Goal: Task Accomplishment & Management: Manage account settings

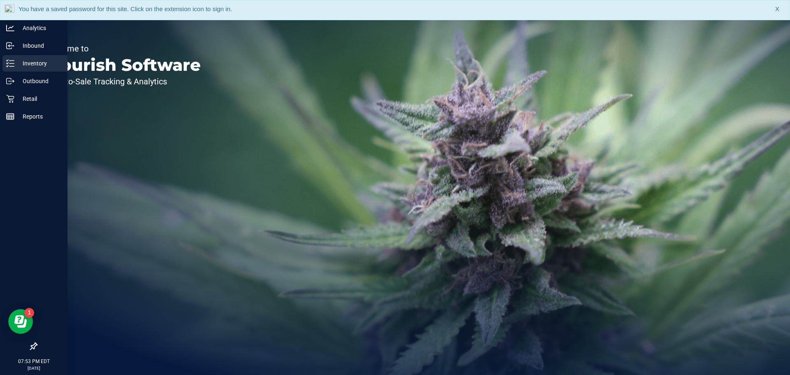
click at [33, 61] on p "Inventory" at bounding box center [38, 63] width 49 height 10
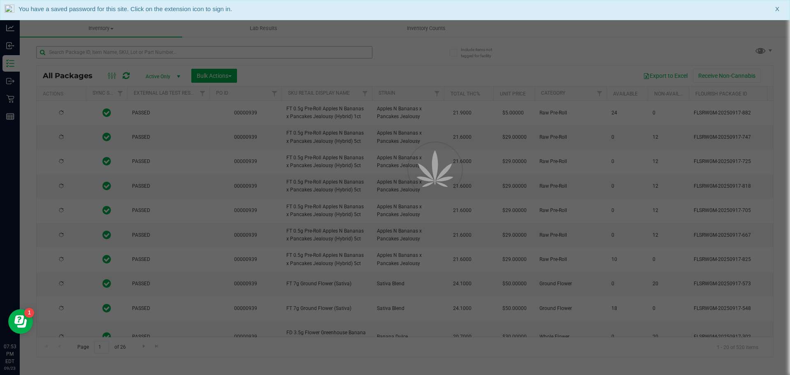
click at [89, 51] on div at bounding box center [395, 187] width 790 height 375
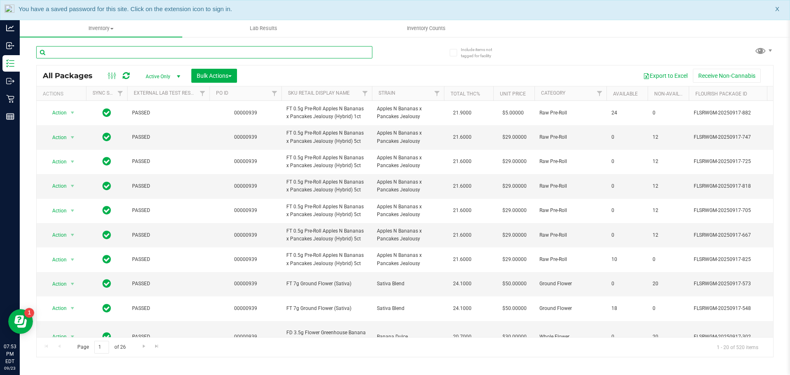
click at [87, 52] on input "text" at bounding box center [204, 52] width 336 height 12
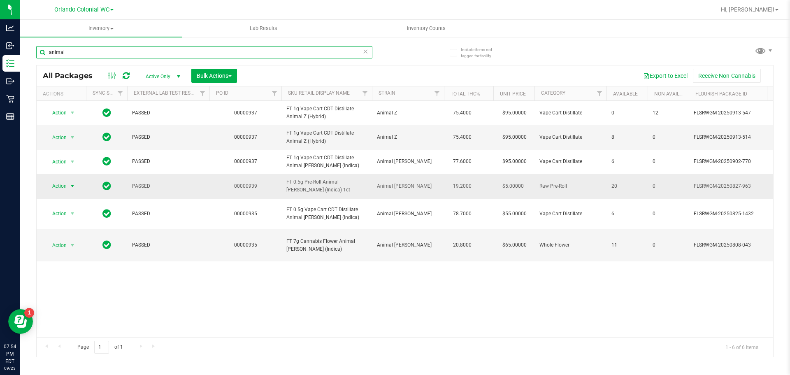
type input "animal"
click at [63, 192] on span "Action" at bounding box center [56, 186] width 22 height 12
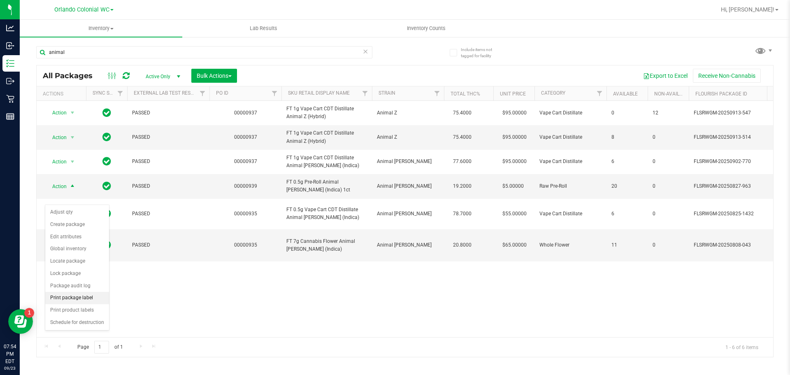
click at [88, 297] on li "Print package label" at bounding box center [77, 298] width 64 height 12
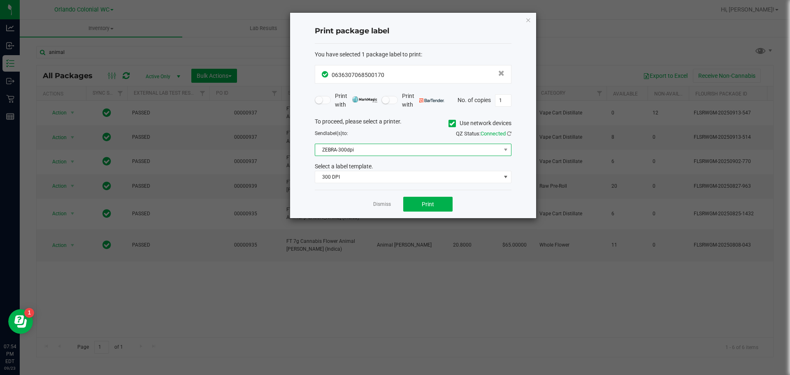
click at [377, 147] on span "ZEBRA-300dpi" at bounding box center [408, 150] width 186 height 12
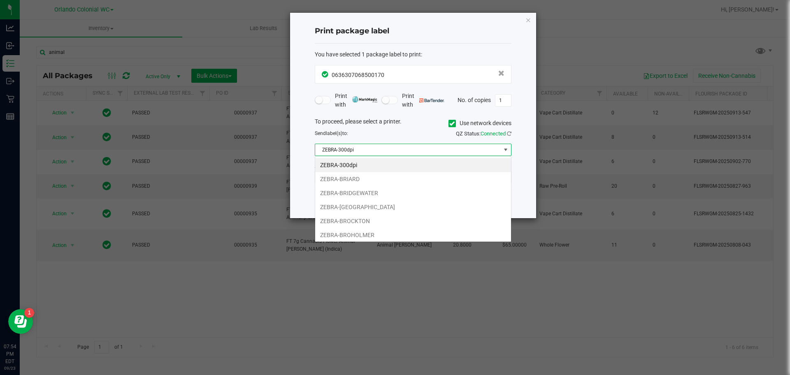
scroll to position [12, 197]
click at [359, 220] on li "ZEBRA-BROCKTON" at bounding box center [413, 221] width 196 height 14
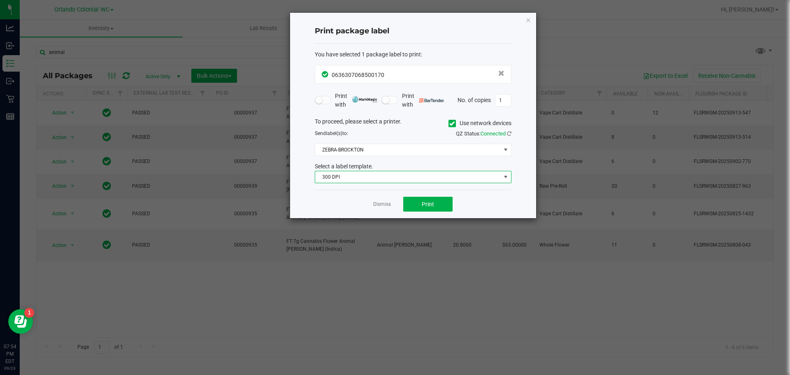
click at [370, 175] on span "300 DPI" at bounding box center [408, 177] width 186 height 12
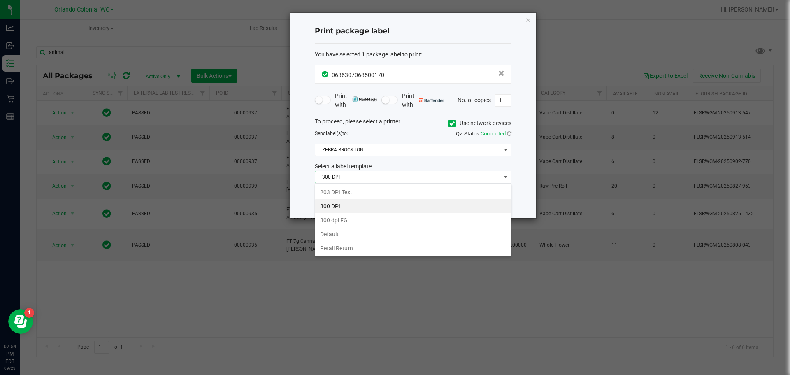
drag, startPoint x: 338, startPoint y: 250, endPoint x: 343, endPoint y: 242, distance: 9.7
click at [339, 250] on li "Retail Return" at bounding box center [413, 248] width 196 height 14
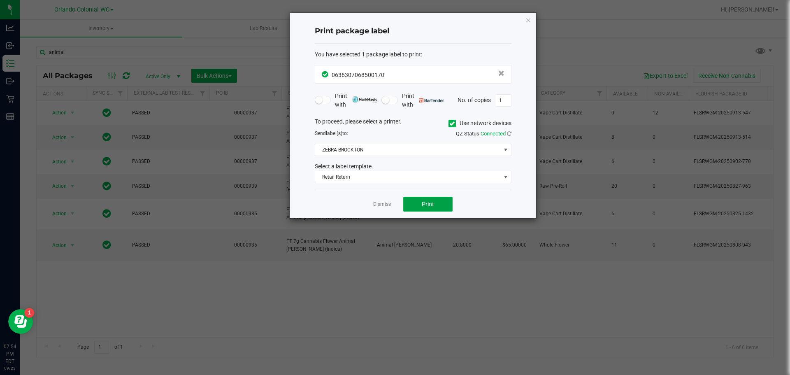
click at [429, 200] on button "Print" at bounding box center [427, 204] width 49 height 15
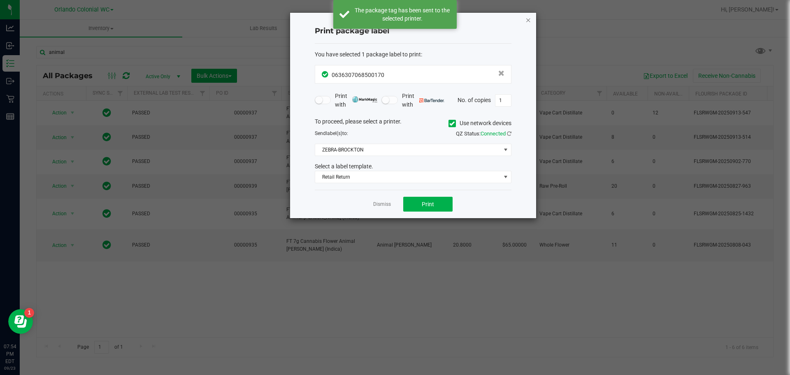
click at [529, 20] on icon "button" at bounding box center [529, 20] width 6 height 10
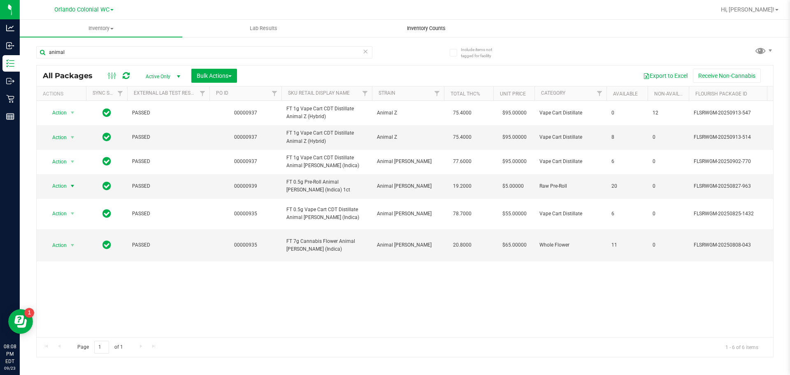
click at [435, 28] on span "Inventory Counts" at bounding box center [426, 28] width 61 height 7
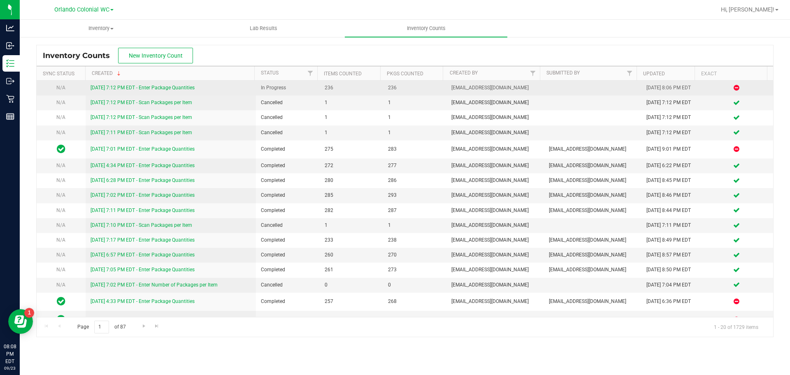
click at [140, 85] on link "[DATE] 7:12 PM EDT - Enter Package Quantities" at bounding box center [143, 88] width 104 height 6
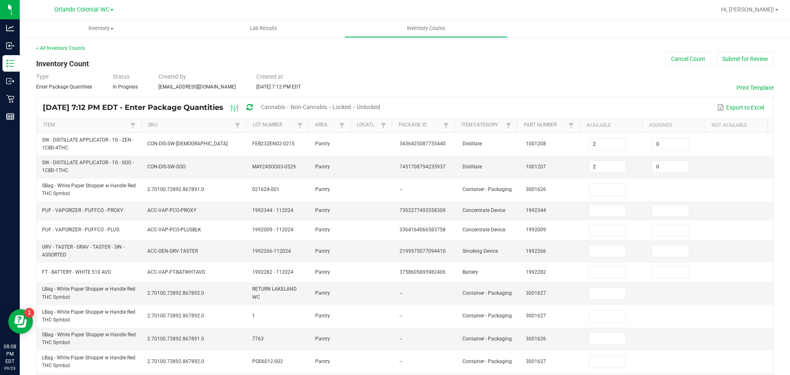
click at [285, 107] on span "Cannabis" at bounding box center [273, 107] width 24 height 7
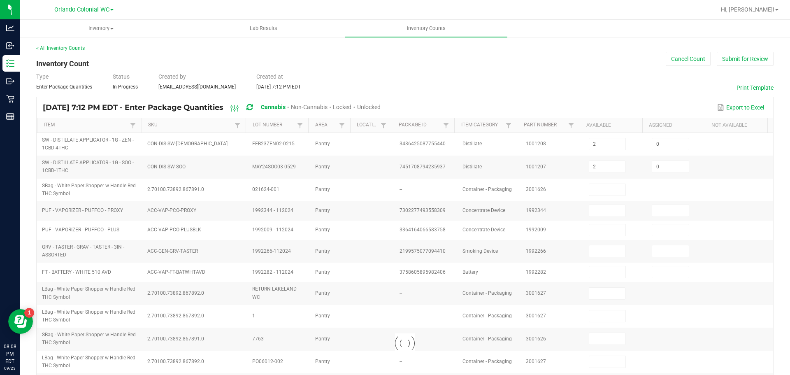
type input "5"
type input "0"
type input "4"
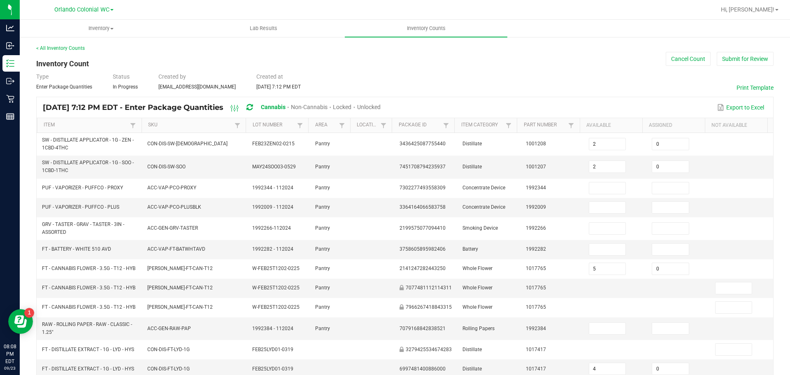
click at [381, 106] on span "Unlocked" at bounding box center [368, 107] width 23 height 7
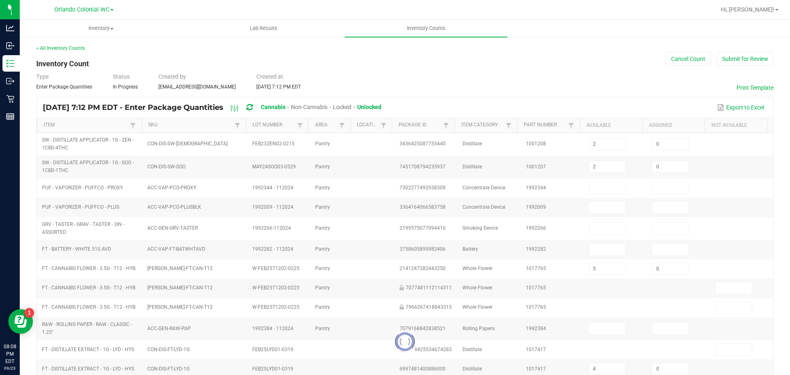
type input "9"
type input "1"
type input "0"
type input "1"
type input "0"
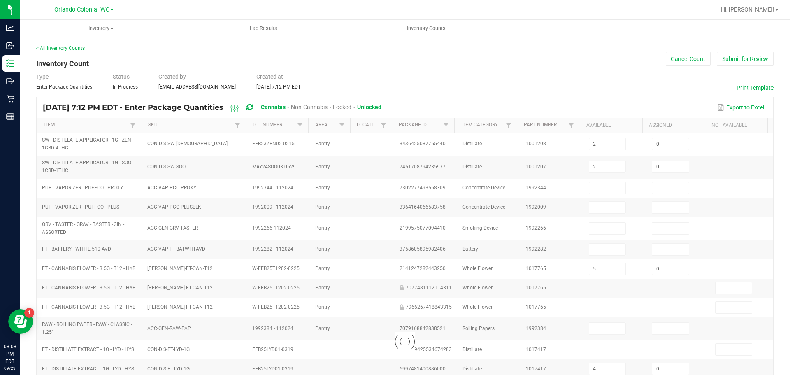
type input "0"
type input "2"
type input "0"
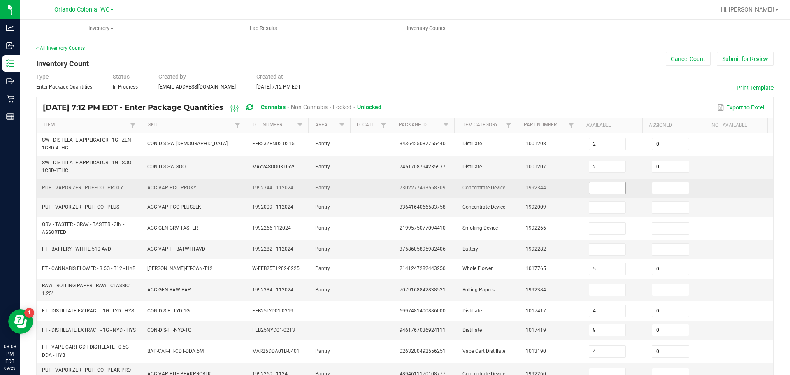
click at [605, 189] on input at bounding box center [607, 188] width 37 height 12
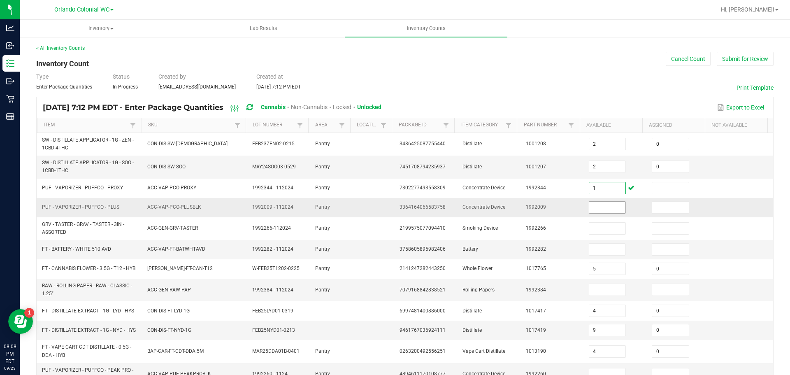
type input "1"
click at [610, 207] on input at bounding box center [607, 208] width 37 height 12
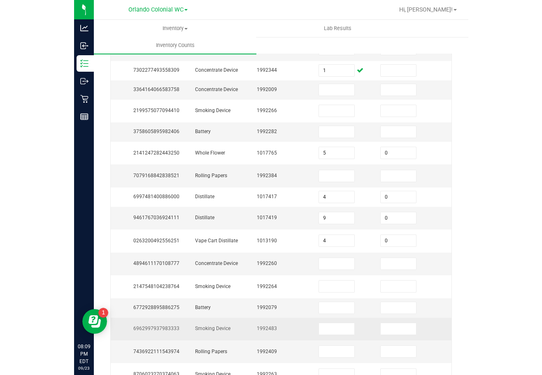
scroll to position [20, 0]
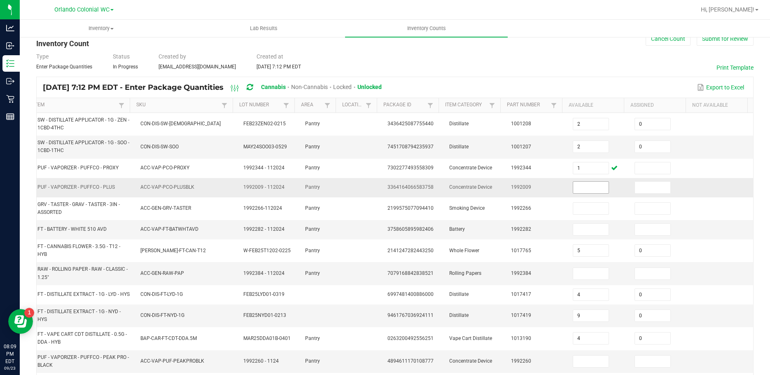
click at [587, 189] on input at bounding box center [590, 188] width 35 height 12
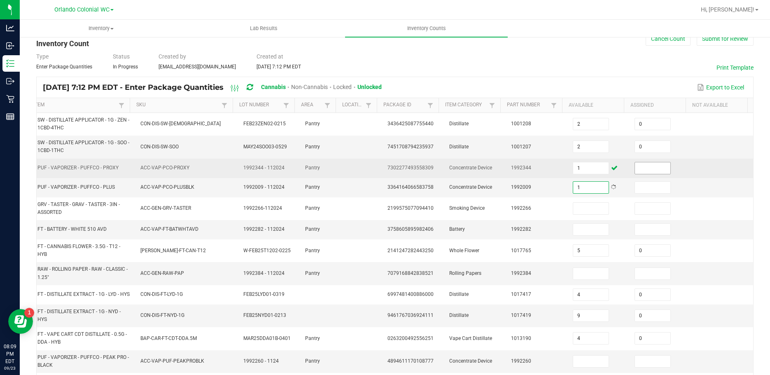
type input "1"
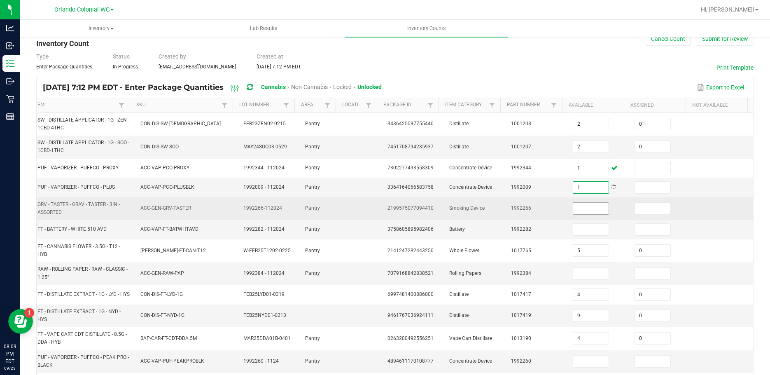
click at [573, 210] on input at bounding box center [590, 209] width 35 height 12
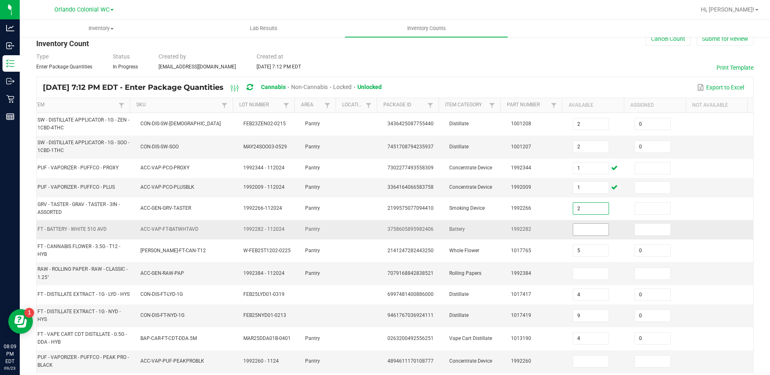
type input "2"
click at [577, 227] on input at bounding box center [590, 229] width 35 height 12
click at [573, 228] on input at bounding box center [590, 229] width 35 height 12
type input "1"
click at [579, 272] on input at bounding box center [590, 274] width 35 height 12
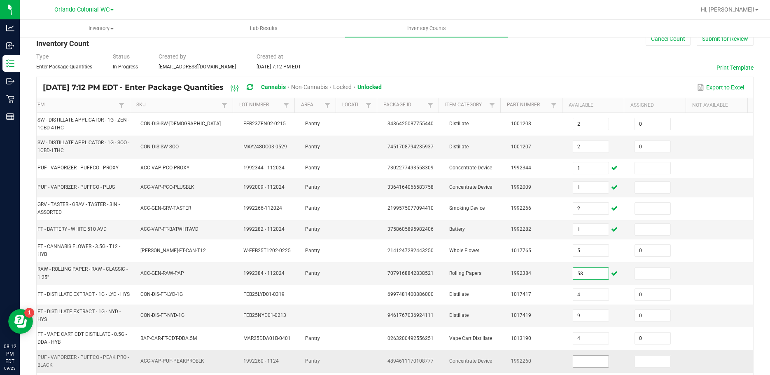
type input "58"
click at [578, 360] on input at bounding box center [590, 361] width 35 height 12
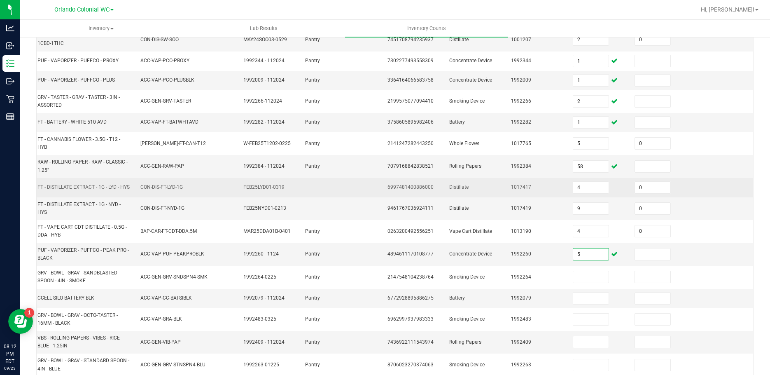
scroll to position [185, 0]
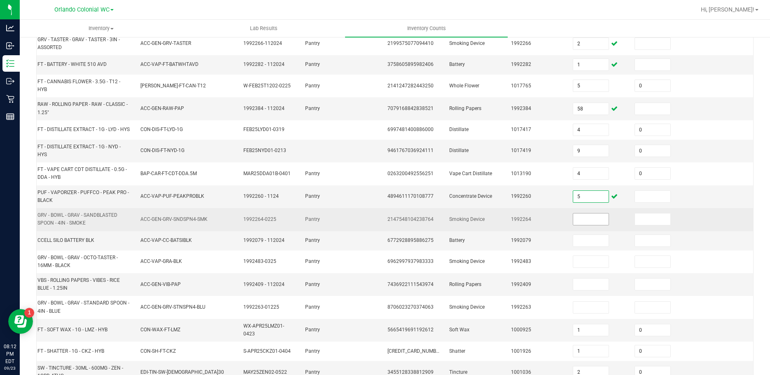
type input "5"
click at [574, 224] on input at bounding box center [590, 219] width 35 height 12
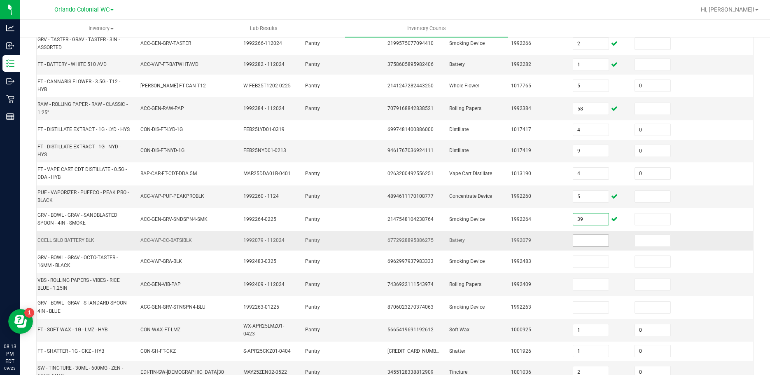
type input "39"
click at [585, 238] on input at bounding box center [590, 241] width 35 height 12
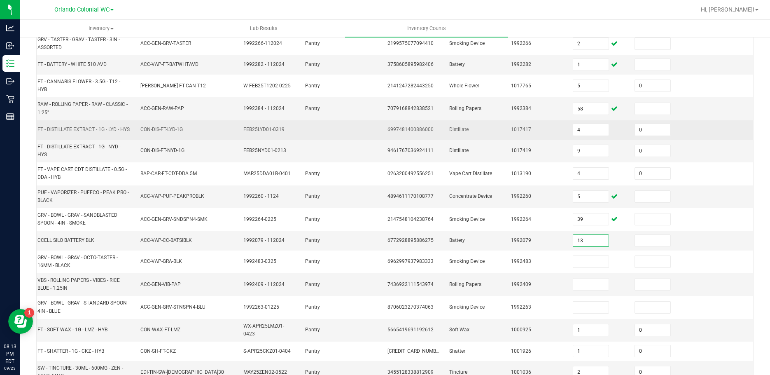
type input "13"
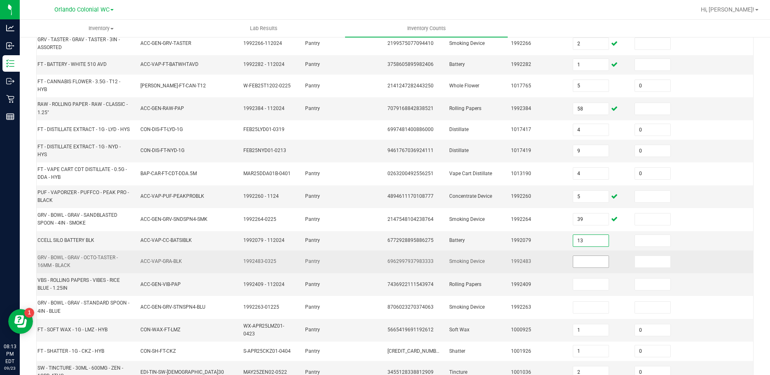
click at [584, 261] on input at bounding box center [590, 262] width 35 height 12
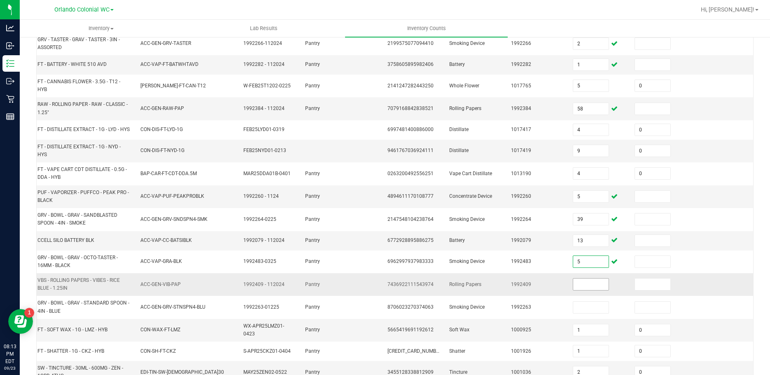
type input "5"
click at [579, 285] on input at bounding box center [590, 284] width 35 height 12
type input "103"
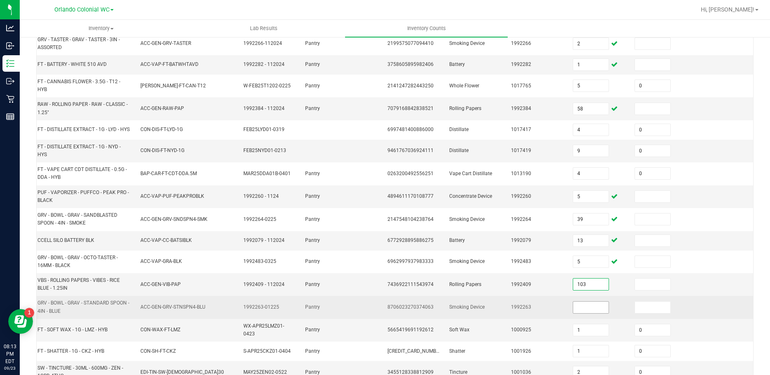
click at [581, 307] on input at bounding box center [590, 307] width 35 height 12
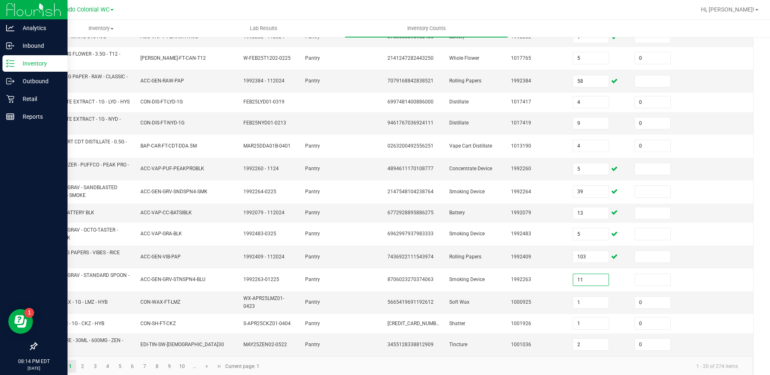
scroll to position [226, 0]
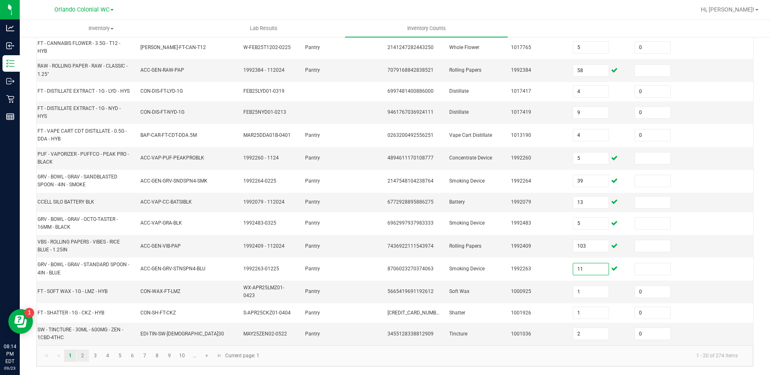
type input "11"
click at [83, 355] on link "2" at bounding box center [83, 355] width 12 height 12
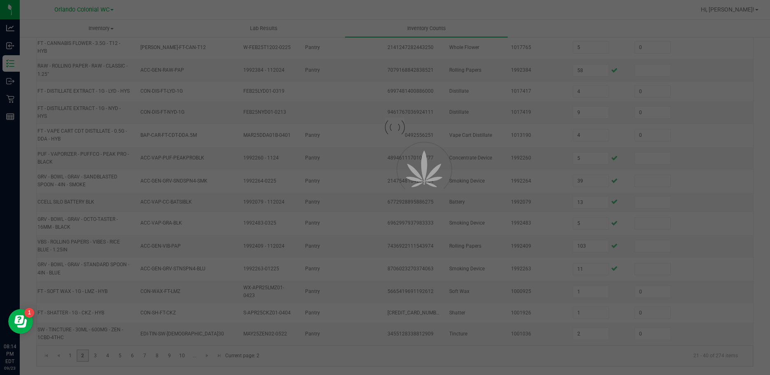
type input "5"
type input "2"
type input "0"
type input "4"
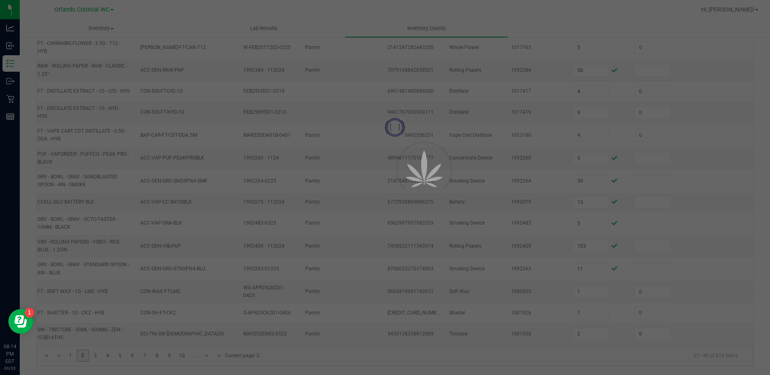
type input "0"
type input "4"
type input "0"
type input "1"
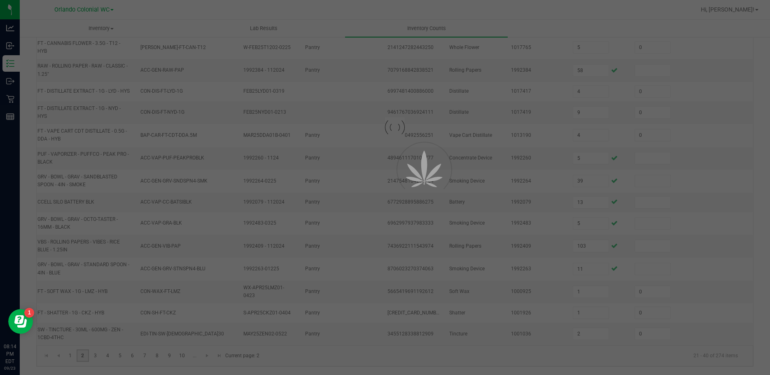
type input "0"
type input "15"
type input "7"
type input "0"
type input "2"
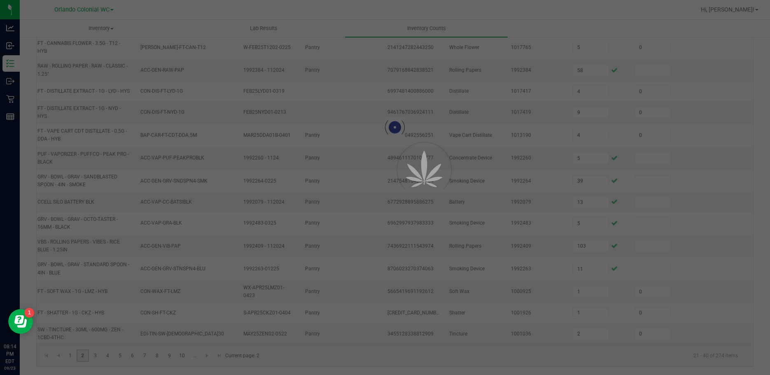
type input "0"
type input "9"
type input "1"
type input "0"
type input "3"
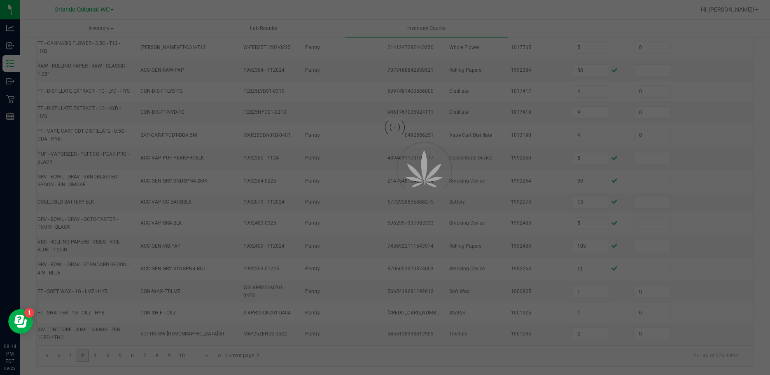
type input "20"
type input "0"
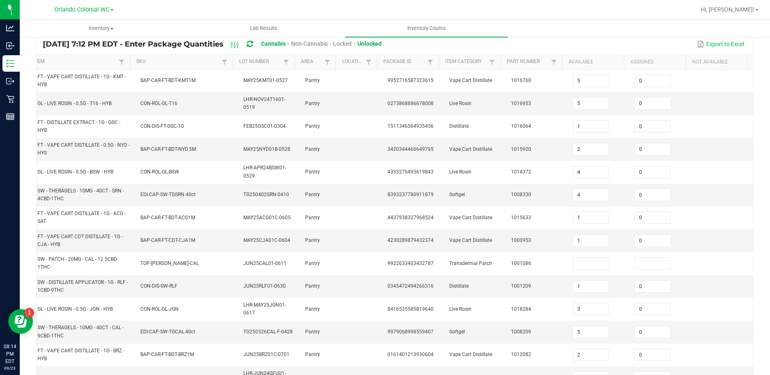
scroll to position [206, 0]
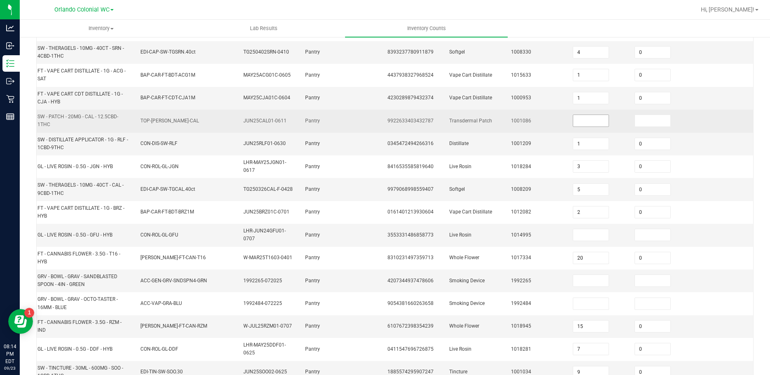
click at [573, 122] on input at bounding box center [590, 121] width 35 height 12
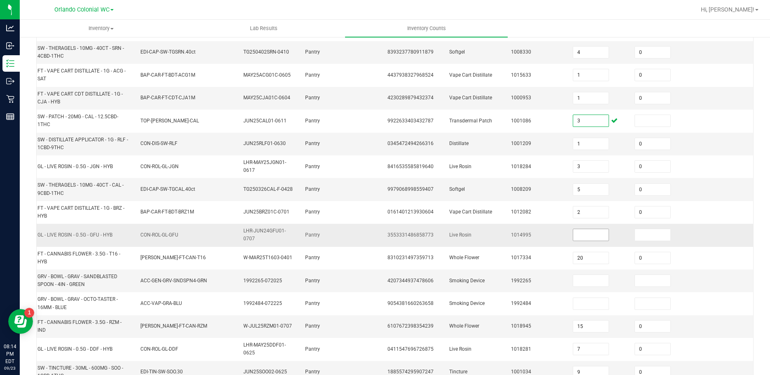
type input "3"
click at [575, 236] on input at bounding box center [590, 235] width 35 height 12
type input "1"
click at [575, 285] on input at bounding box center [590, 281] width 35 height 12
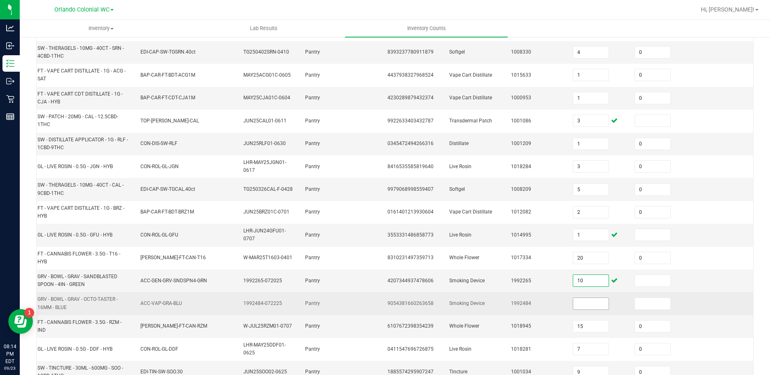
type input "10"
click at [576, 303] on input at bounding box center [590, 304] width 35 height 12
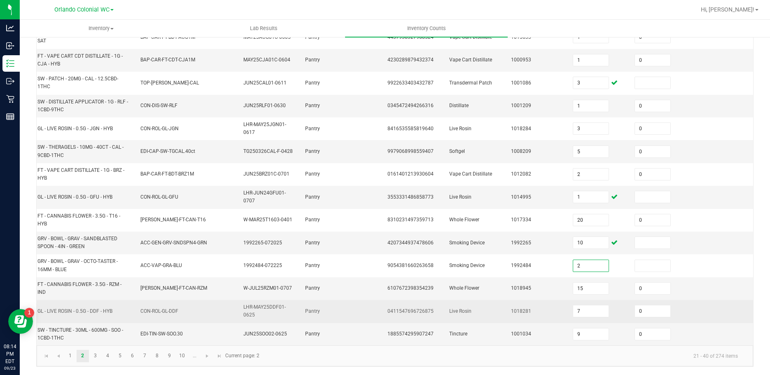
scroll to position [250, 0]
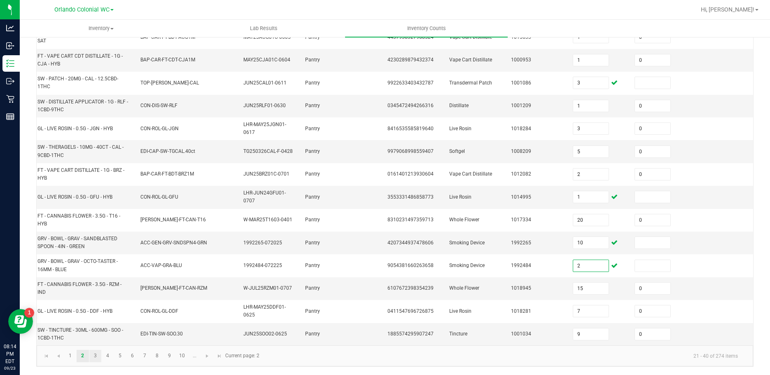
type input "2"
click at [97, 354] on link "3" at bounding box center [95, 355] width 12 height 12
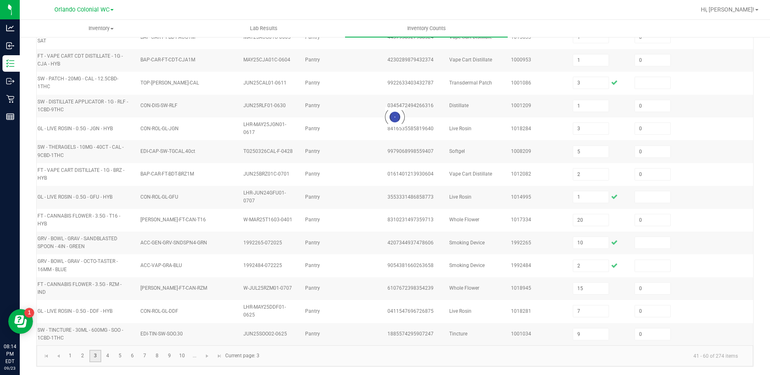
type input "1"
type input "9"
type input "2"
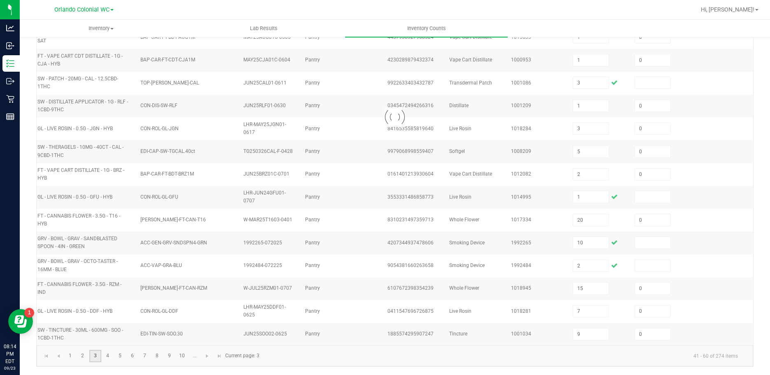
type input "9"
type input "0"
type input "1"
type input "9"
type input "24"
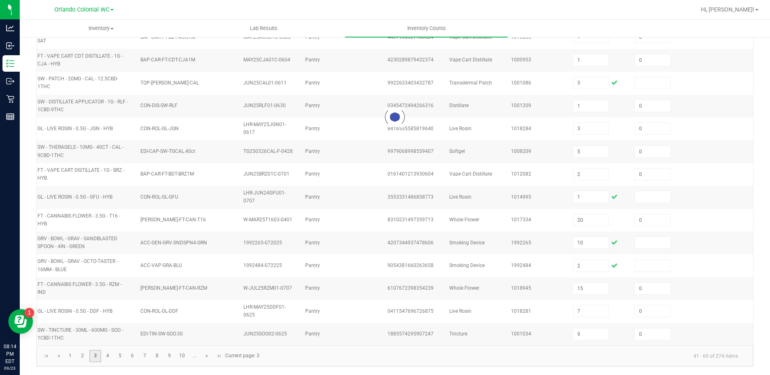
type input "0"
type input "3"
type input "0"
type input "7"
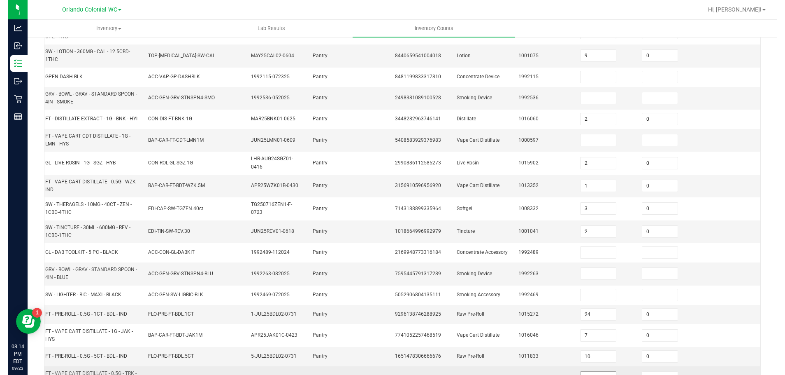
scroll to position [16, 0]
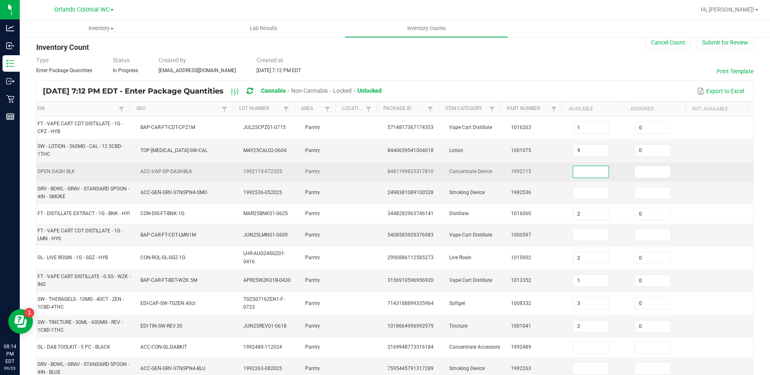
drag, startPoint x: 580, startPoint y: 170, endPoint x: 583, endPoint y: 178, distance: 8.5
click at [583, 178] on td at bounding box center [599, 171] width 62 height 19
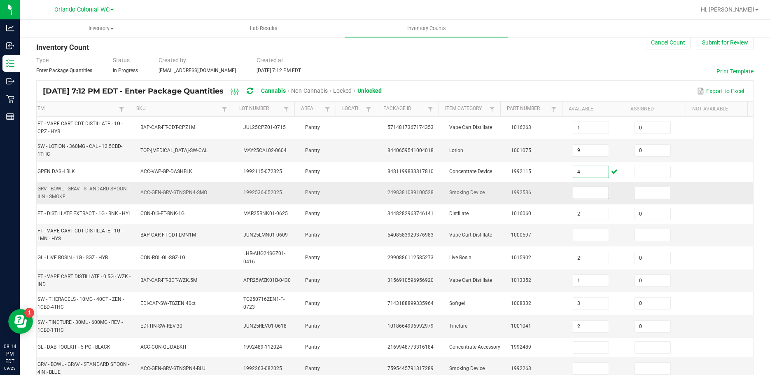
type input "4"
click at [573, 194] on input at bounding box center [590, 193] width 35 height 12
type input "2"
click at [584, 235] on input at bounding box center [590, 235] width 35 height 12
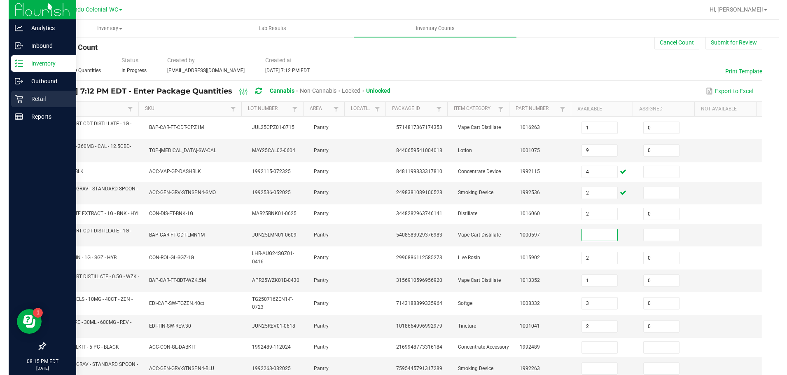
scroll to position [0, 0]
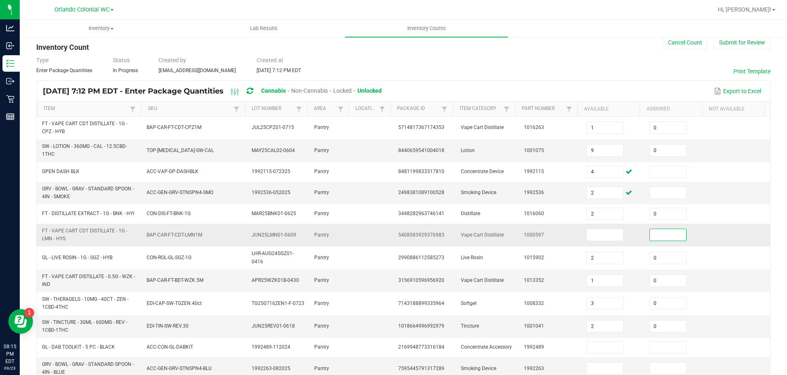
click at [655, 236] on input at bounding box center [667, 235] width 36 height 12
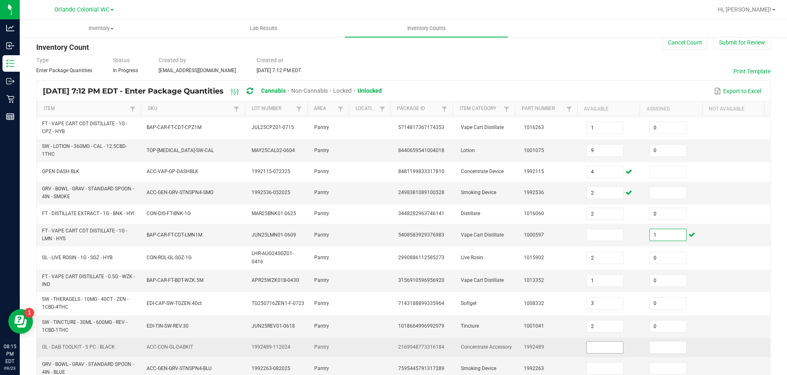
type input "1"
click at [591, 347] on input at bounding box center [605, 347] width 36 height 12
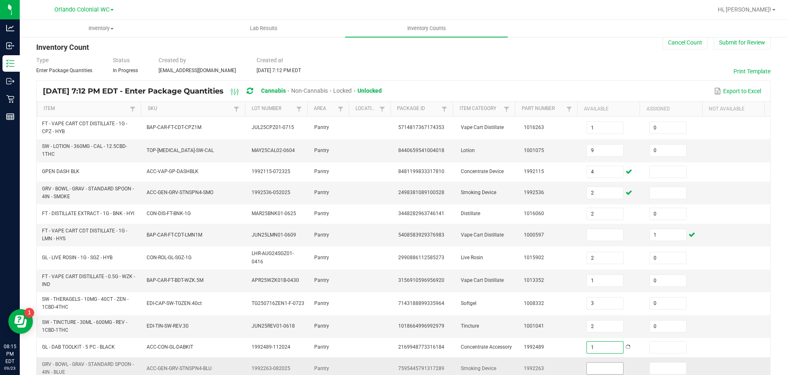
type input "1"
click at [587, 369] on input at bounding box center [605, 368] width 36 height 12
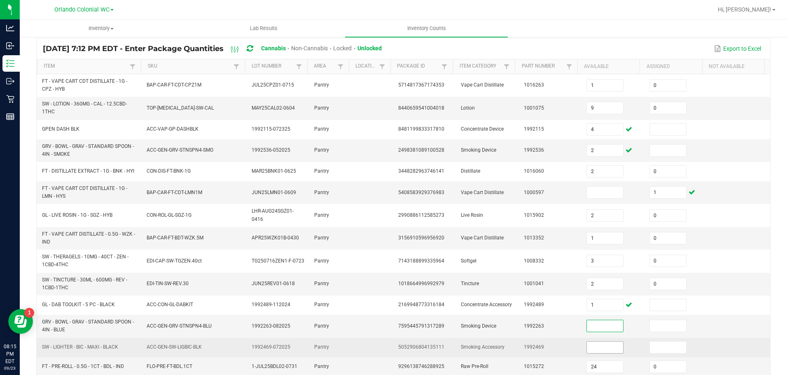
scroll to position [140, 0]
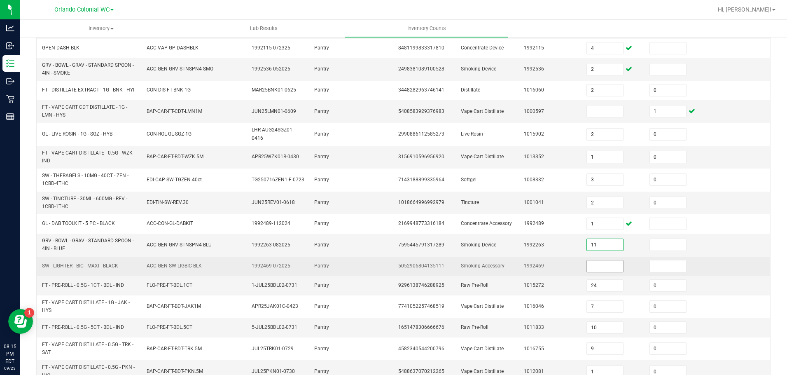
type input "11"
click at [594, 263] on input at bounding box center [605, 266] width 36 height 12
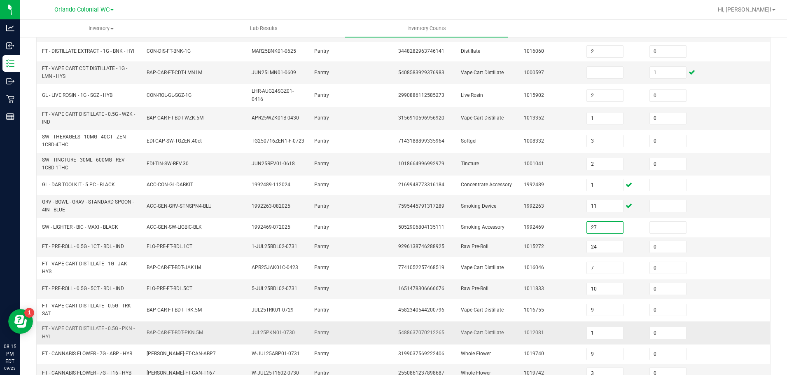
scroll to position [216, 0]
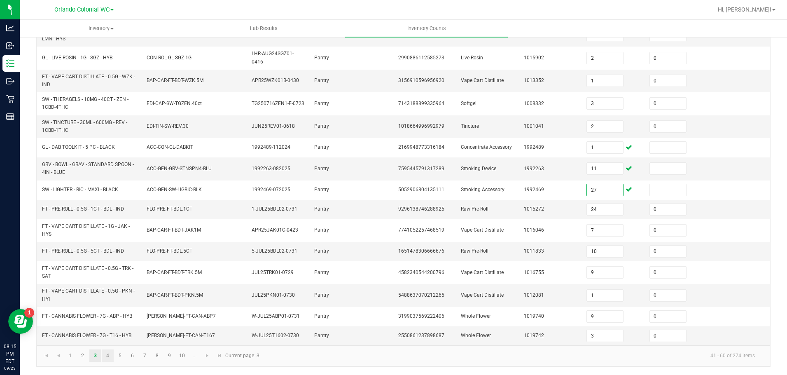
type input "27"
click at [107, 353] on link "4" at bounding box center [108, 355] width 12 height 12
type input "2"
type input "11"
type input "6"
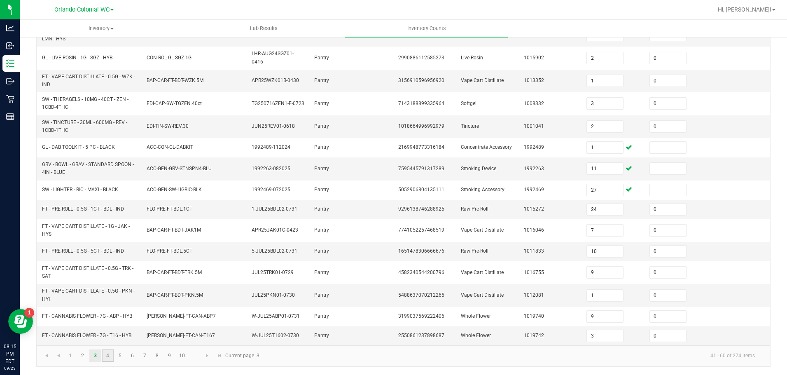
type input "7"
type input "0"
type input "6"
type input "0"
type input "3"
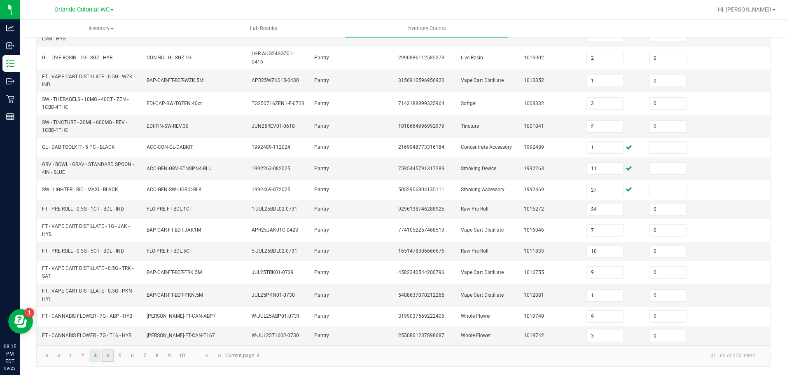
type input "9"
type input "0"
type input "4"
type input "0"
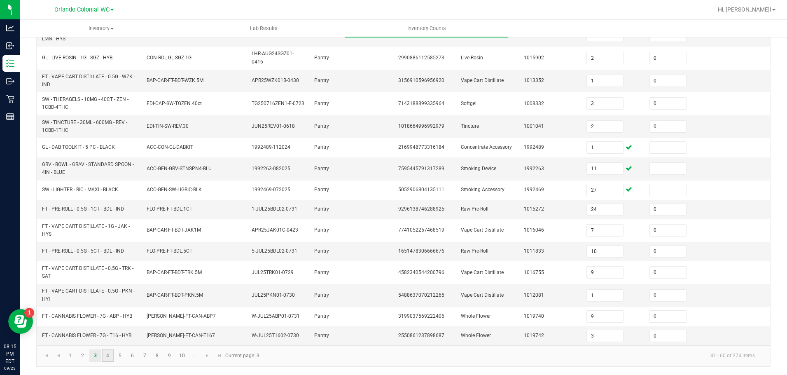
type input "11"
type input "5"
type input "6"
type input "1"
type input "8"
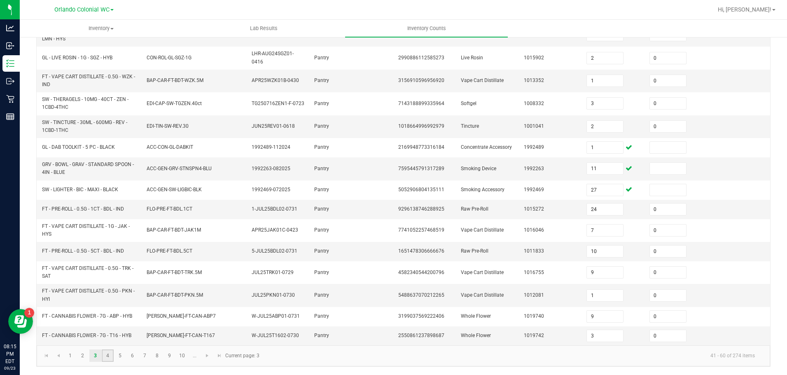
type input "0"
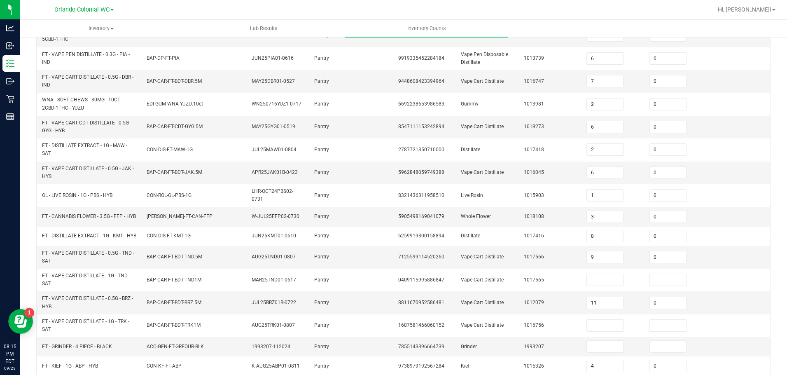
scroll to position [233, 0]
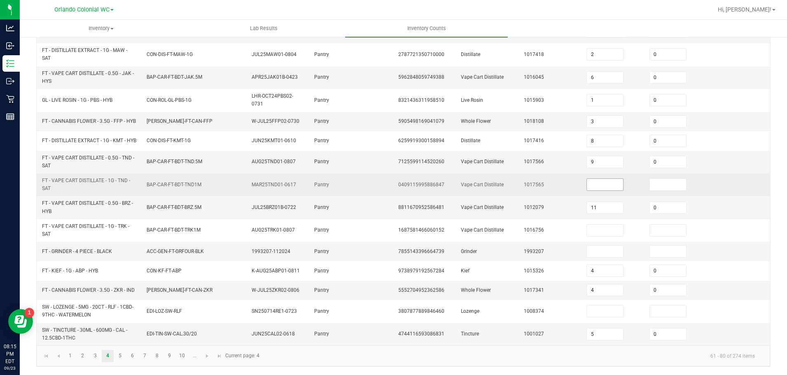
click at [596, 183] on input at bounding box center [605, 185] width 36 height 12
type input "4"
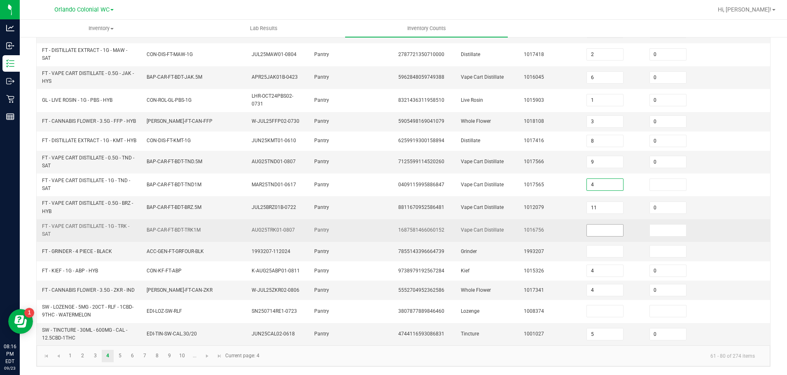
click at [596, 230] on input at bounding box center [605, 230] width 36 height 12
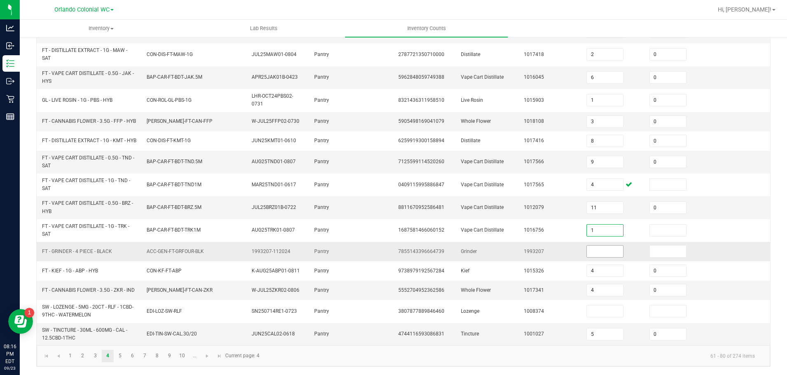
type input "1"
click at [602, 250] on input at bounding box center [605, 251] width 36 height 12
type input "7"
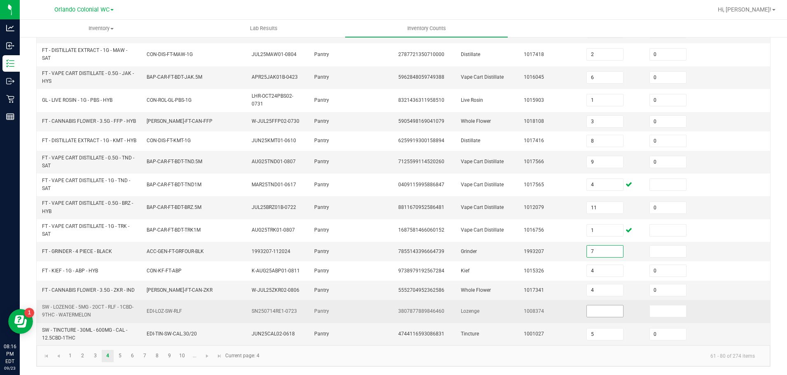
click at [600, 310] on input at bounding box center [605, 311] width 36 height 12
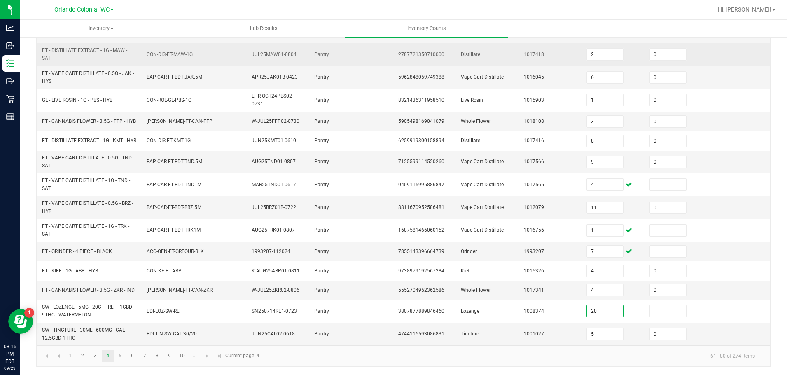
type input "20"
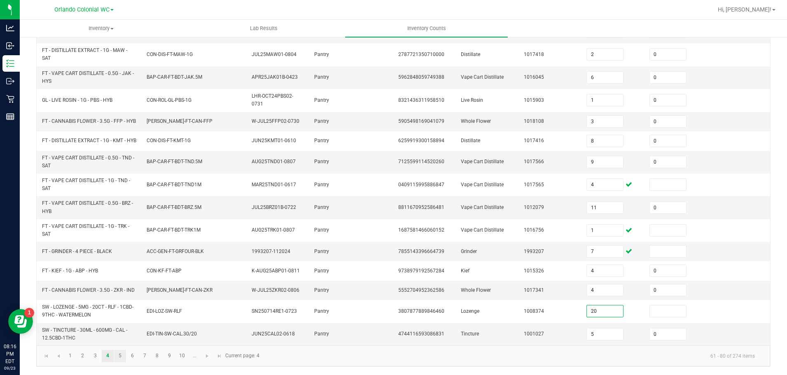
click at [120, 355] on link "5" at bounding box center [120, 355] width 12 height 12
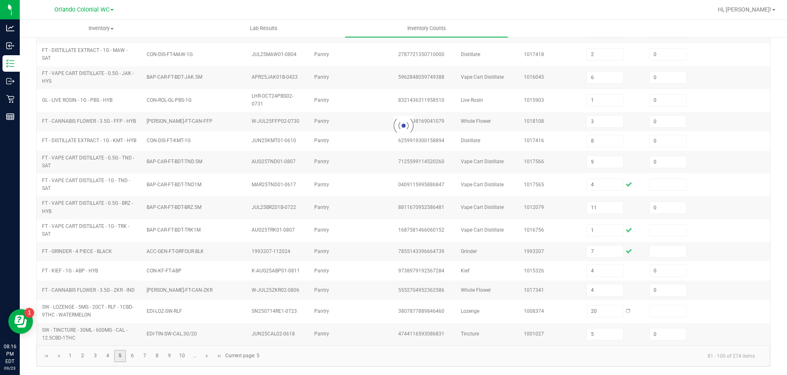
type input "9"
type input "2"
type input "16"
type input "20"
type input "9"
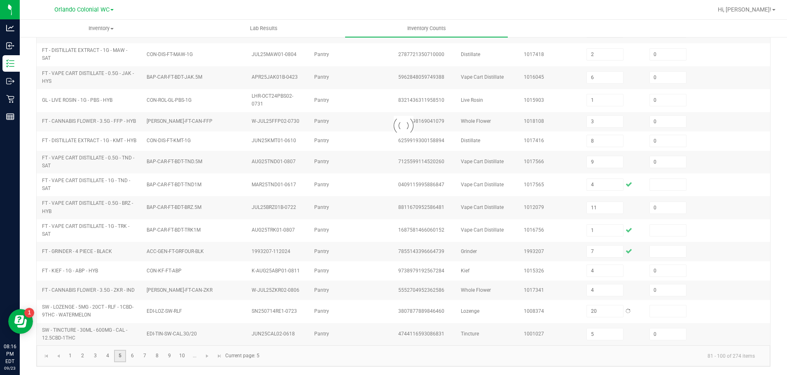
type input "1"
type input "16"
type input "1"
type input "3"
type input "5"
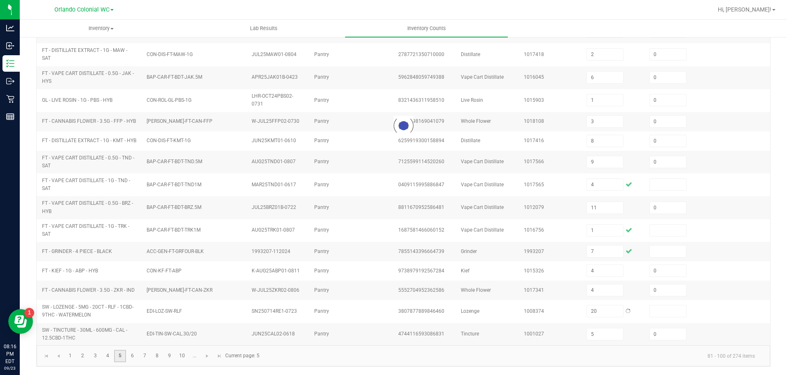
type input "10"
type input "1"
type input "0"
type input "2"
type input "0"
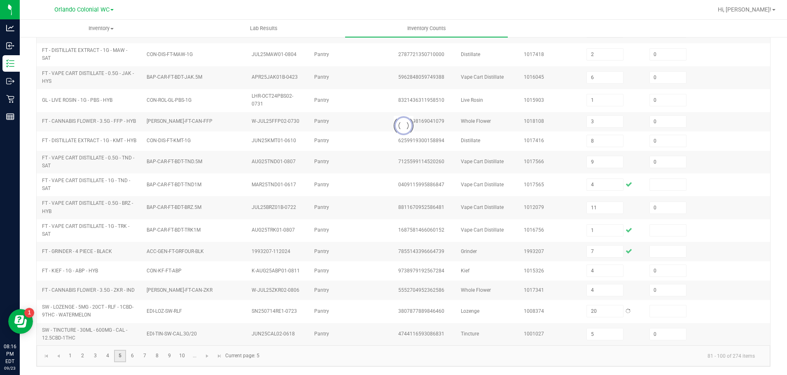
type input "20"
type input "19"
type input "0"
type input "5"
type input "3"
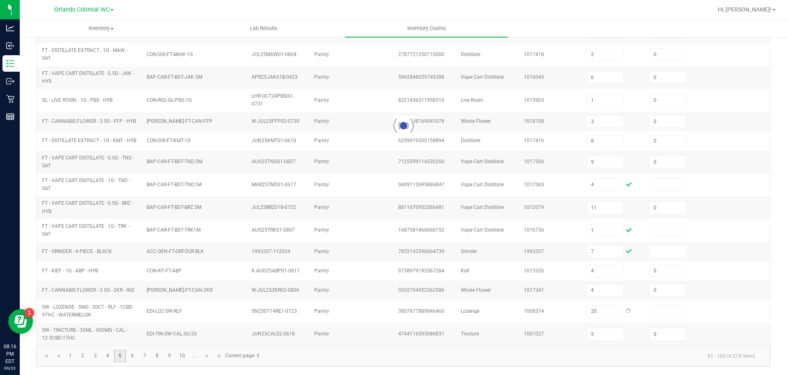
type input "45"
type input "0"
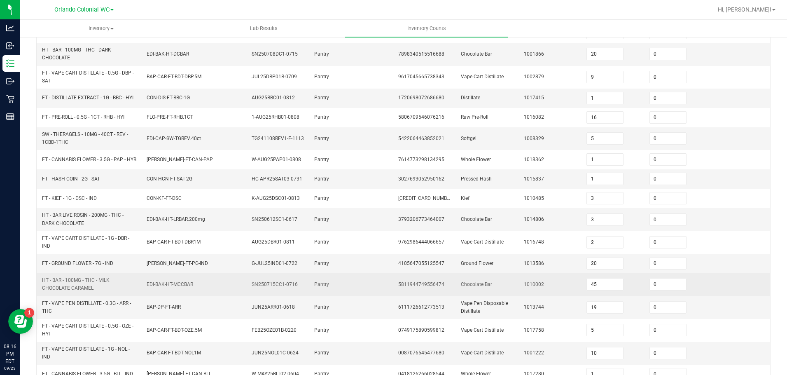
scroll to position [220, 0]
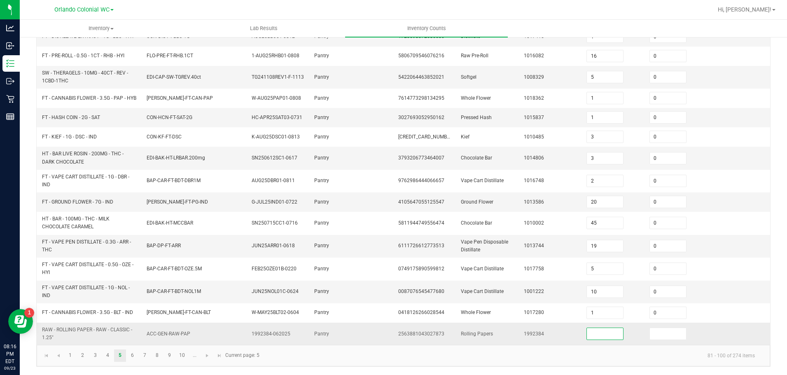
click at [608, 335] on input at bounding box center [605, 334] width 36 height 12
type input "58"
click at [131, 355] on link "6" at bounding box center [132, 355] width 12 height 12
type input "8"
type input "33"
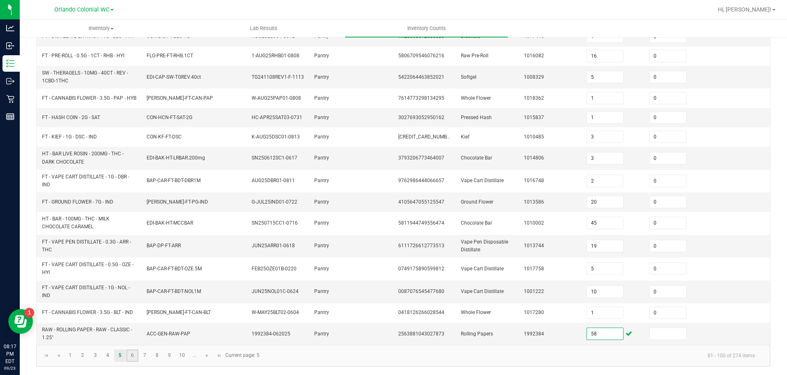
type input "19"
type input "10"
type input "4"
type input "2"
type input "11"
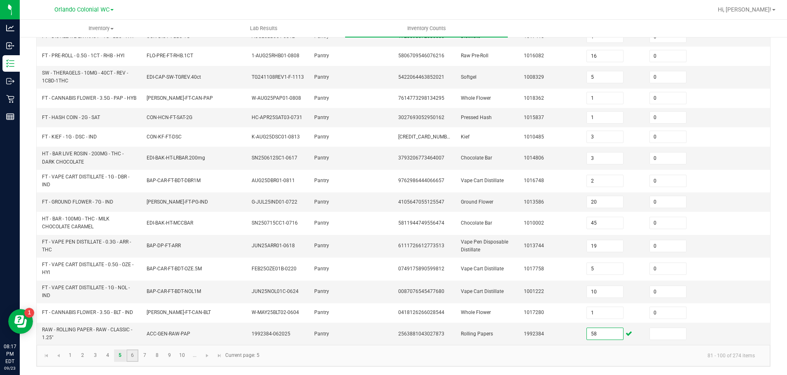
type input "11"
type input "10"
type input "3"
type input "5"
type input "9"
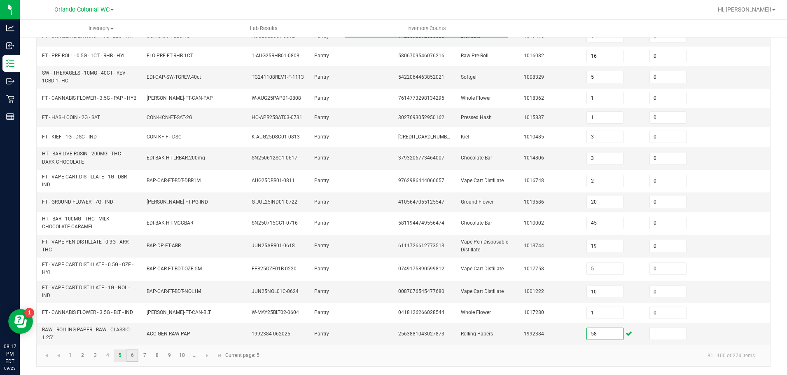
type input "10"
type input "1"
type input "6"
type input "7"
type input "0"
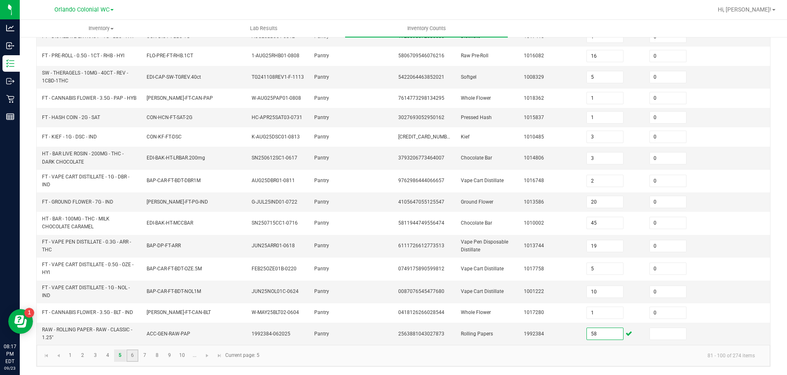
type input "2"
type input "9"
type input "4"
type input "1"
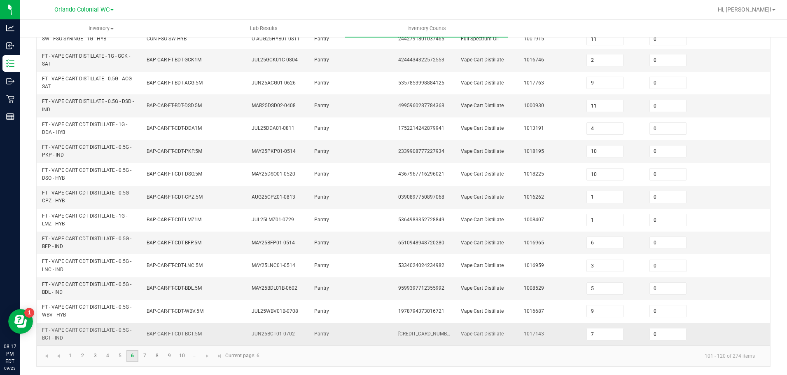
scroll to position [241, 0]
click at [142, 357] on link "7" at bounding box center [145, 355] width 12 height 12
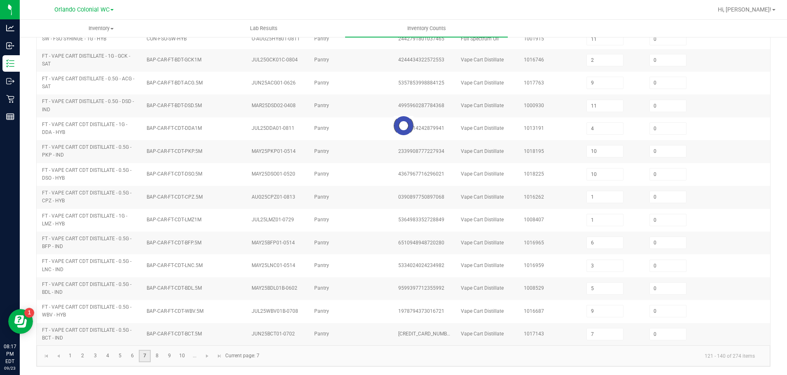
scroll to position [20, 0]
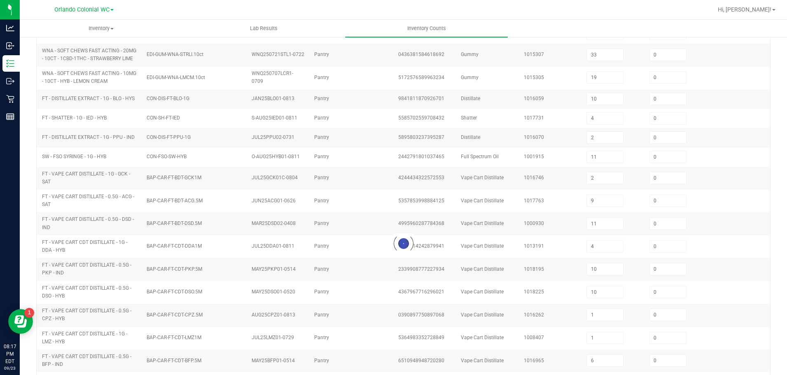
type input "3"
type input "5"
type input "9"
type input "7"
type input "5"
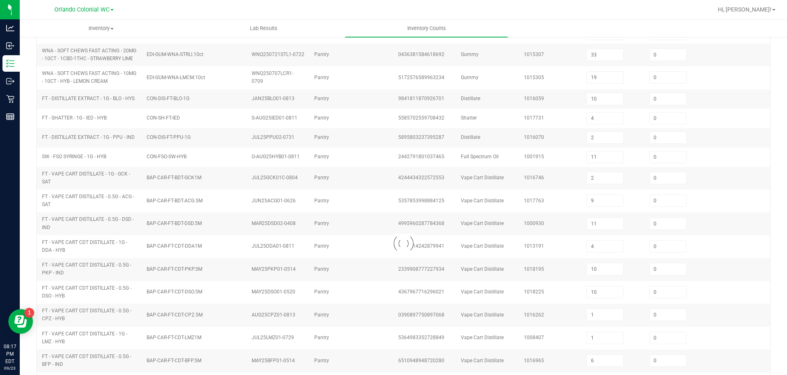
type input "24"
type input "20"
type input "6"
type input "5"
type input "1"
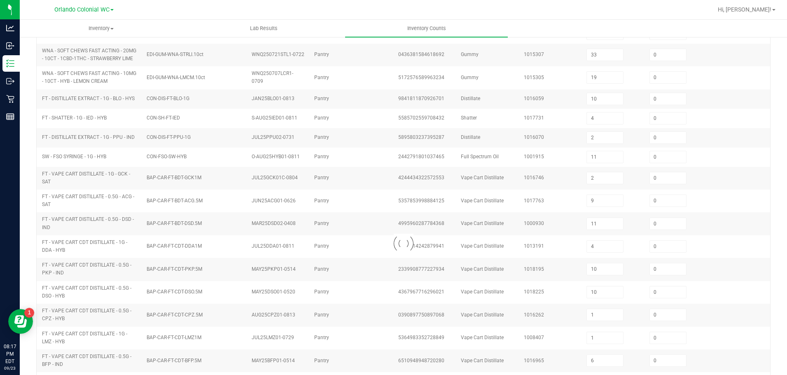
type input "12"
type input "5"
type input "9"
type input "3"
type input "1"
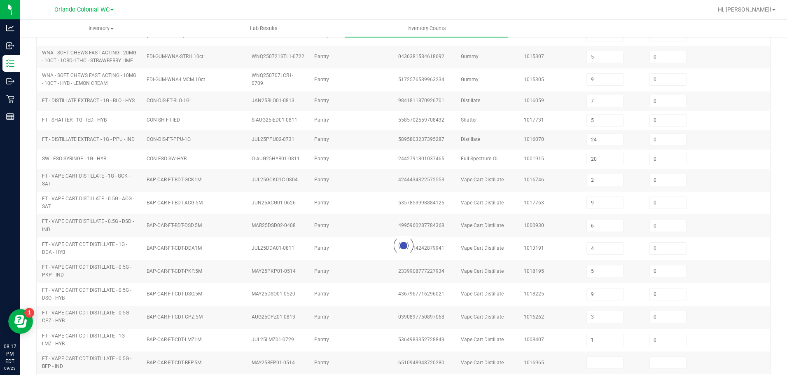
type input "1"
type input "11"
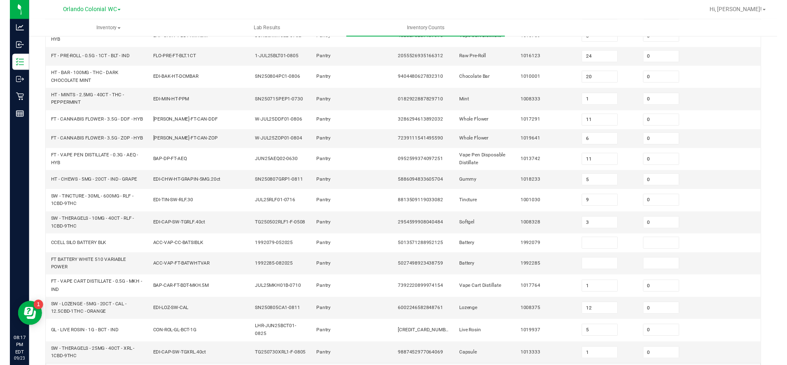
scroll to position [233, 0]
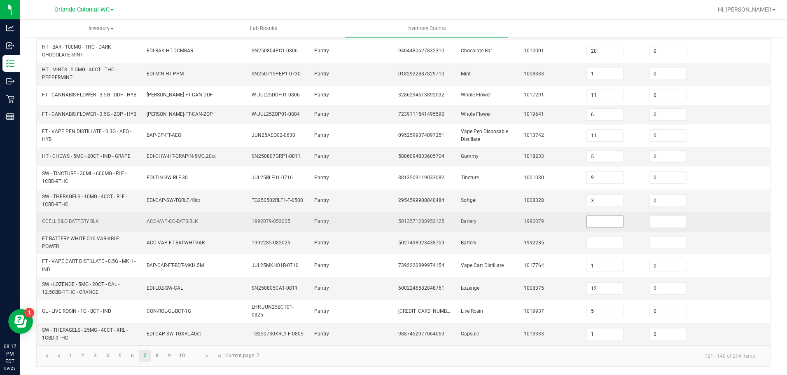
click at [596, 224] on input at bounding box center [605, 222] width 36 height 12
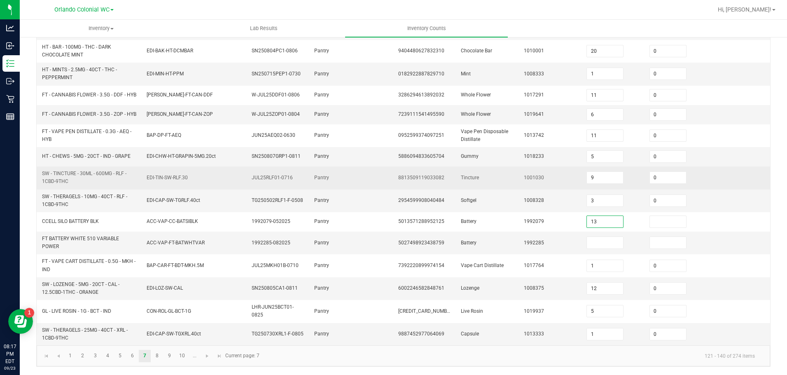
type input "13"
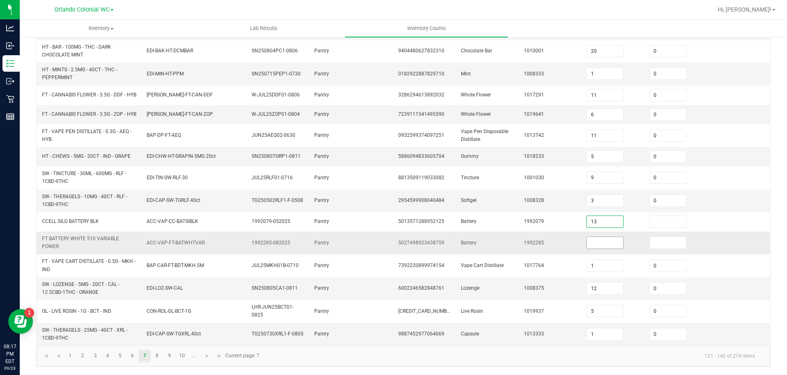
click at [589, 243] on input at bounding box center [605, 243] width 36 height 12
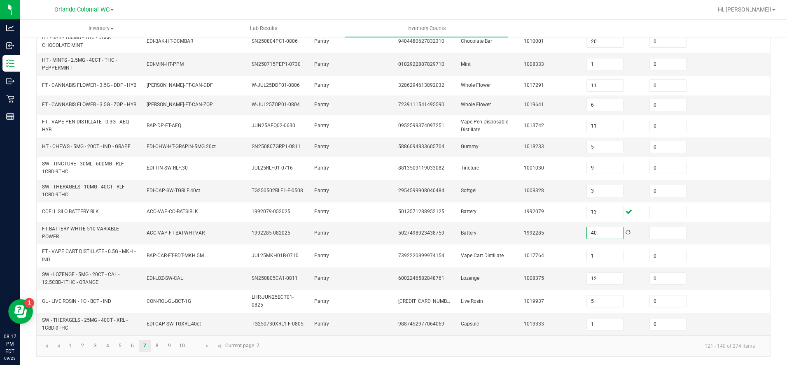
scroll to position [243, 0]
type input "40"
click at [158, 343] on link "8" at bounding box center [157, 346] width 12 height 12
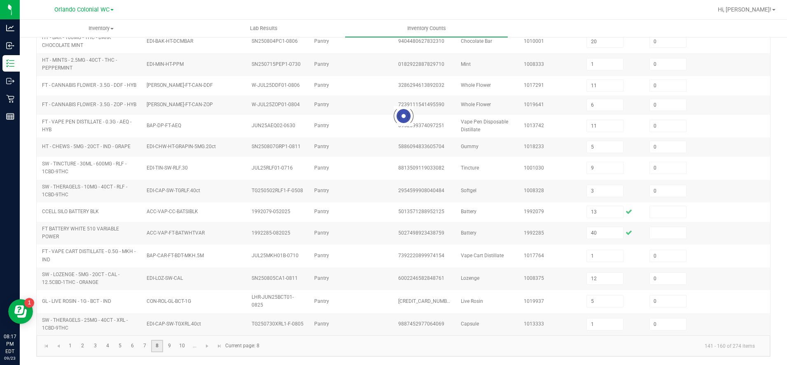
type input "2"
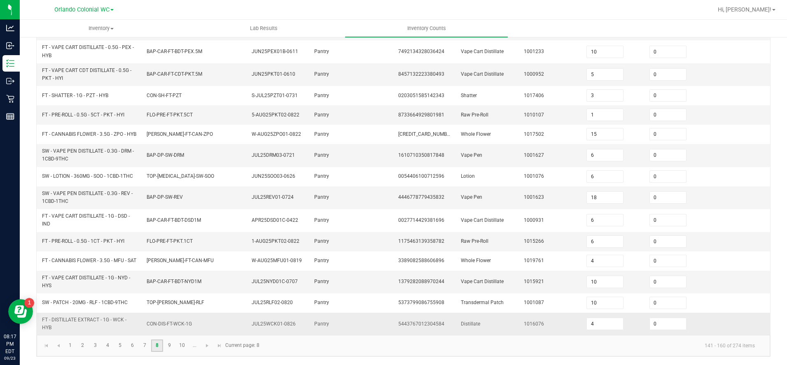
scroll to position [237, 0]
click at [171, 345] on link "9" at bounding box center [169, 346] width 12 height 12
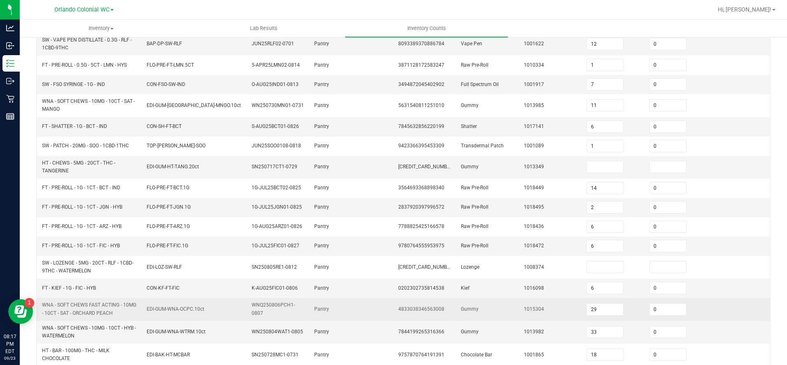
scroll to position [0, 0]
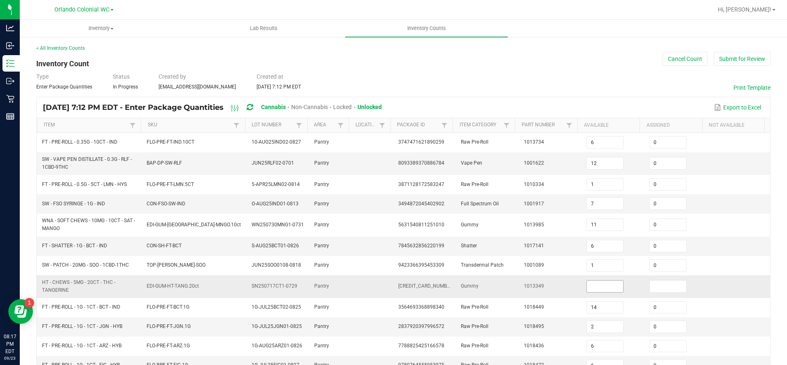
click at [601, 288] on input at bounding box center [605, 287] width 36 height 12
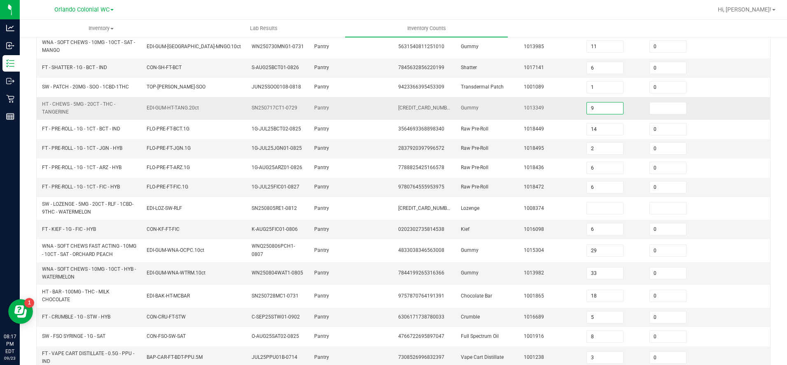
scroll to position [212, 0]
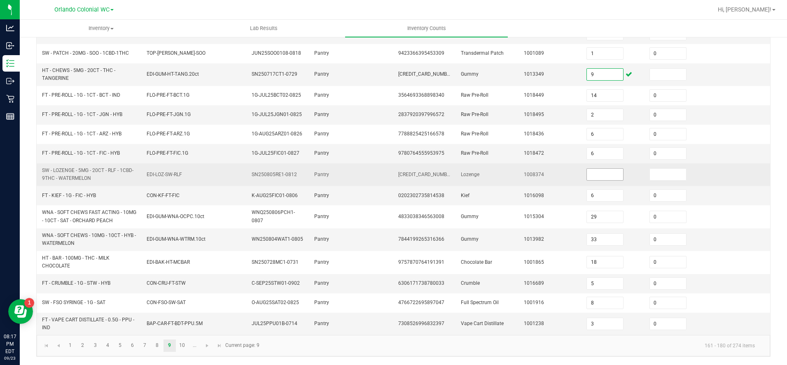
click at [598, 174] on input at bounding box center [605, 175] width 36 height 12
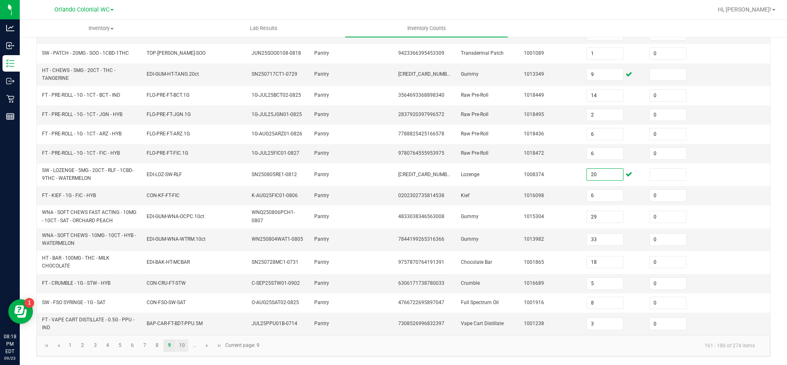
click at [183, 345] on link "10" at bounding box center [182, 346] width 12 height 12
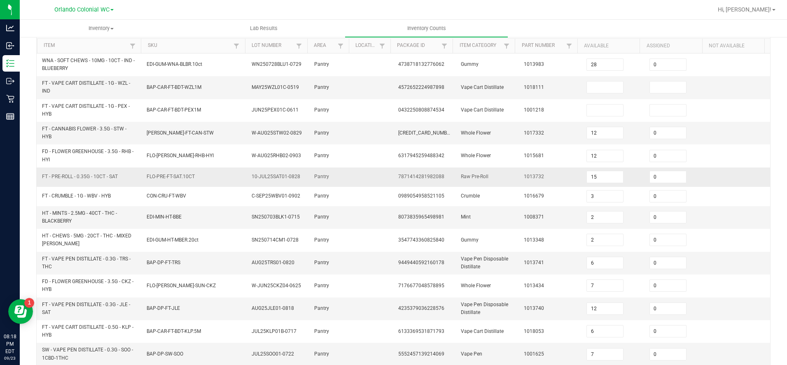
scroll to position [0, 0]
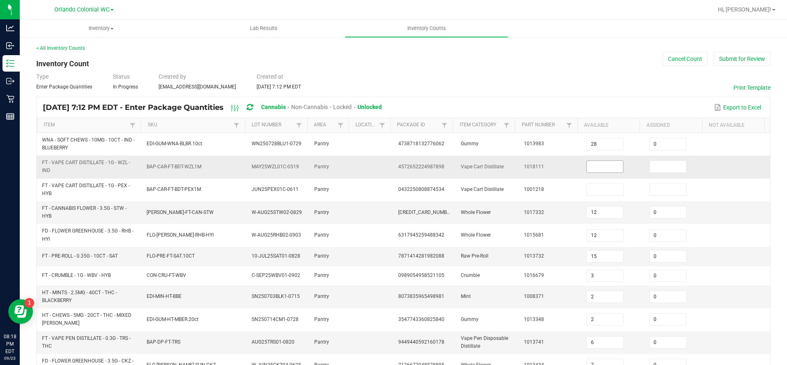
click at [598, 165] on input at bounding box center [605, 167] width 36 height 12
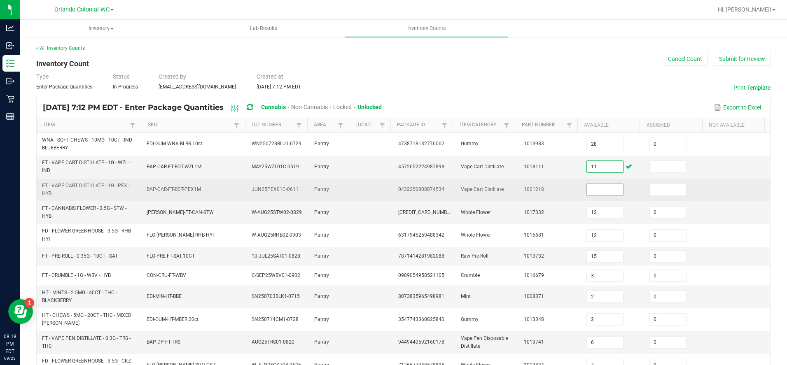
click at [589, 190] on input at bounding box center [605, 190] width 36 height 12
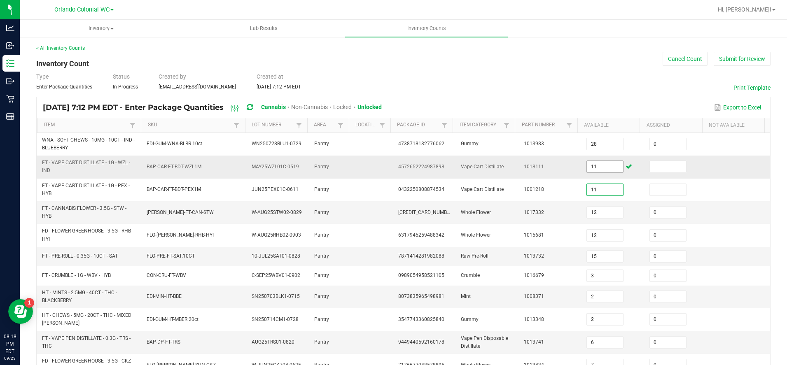
click at [593, 168] on input "11" at bounding box center [605, 167] width 36 height 12
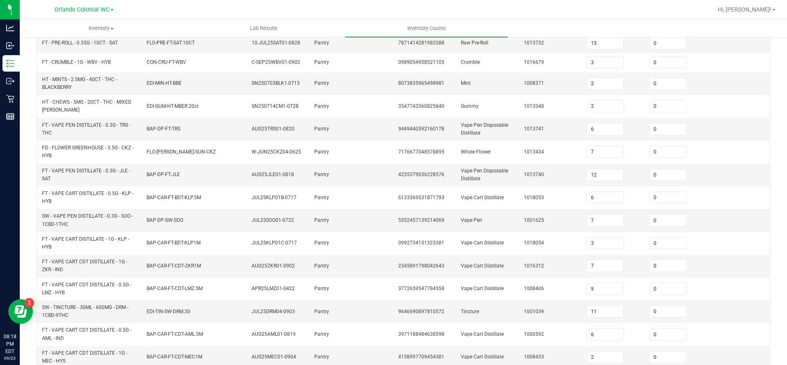
scroll to position [246, 0]
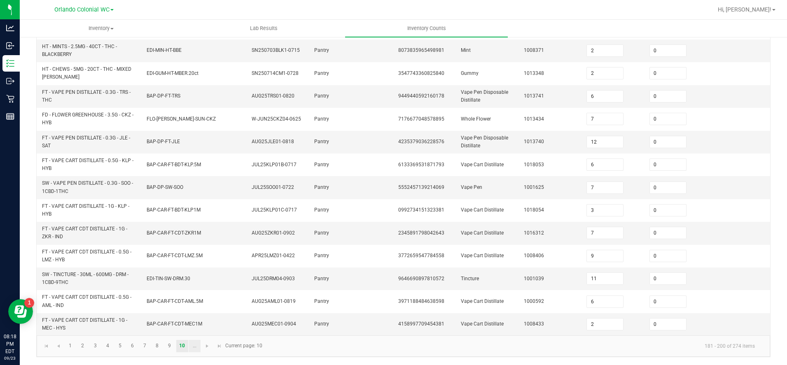
click at [194, 349] on link "..." at bounding box center [195, 346] width 12 height 12
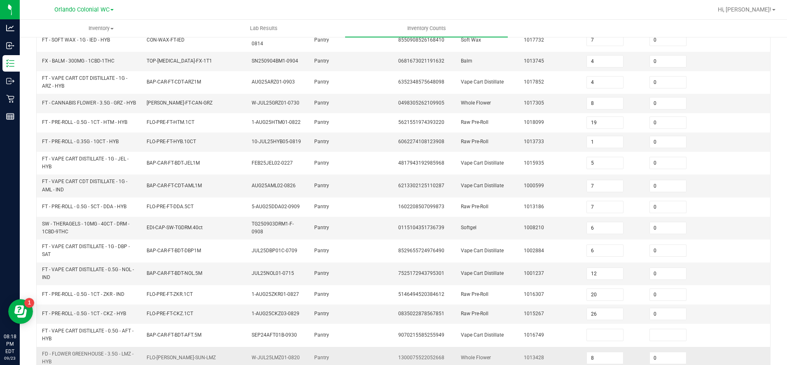
scroll to position [226, 0]
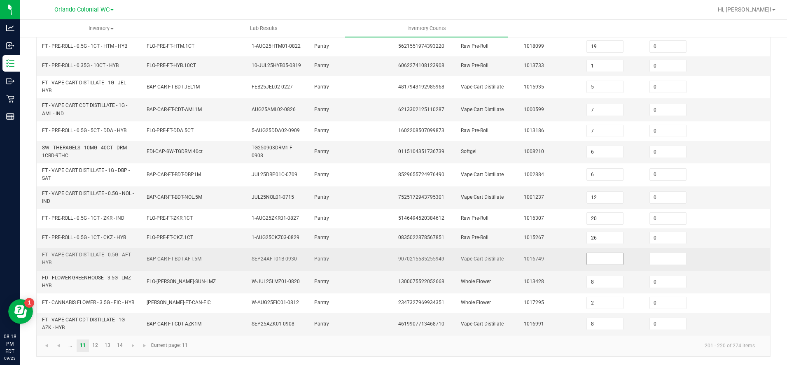
drag, startPoint x: 593, startPoint y: 259, endPoint x: 598, endPoint y: 261, distance: 5.4
click at [593, 259] on input at bounding box center [605, 259] width 36 height 12
click at [649, 257] on input at bounding box center [667, 259] width 36 height 12
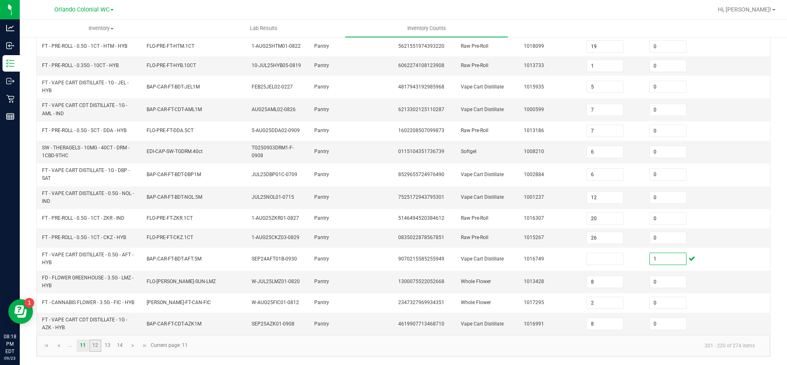
click at [96, 347] on link "12" at bounding box center [95, 346] width 12 height 12
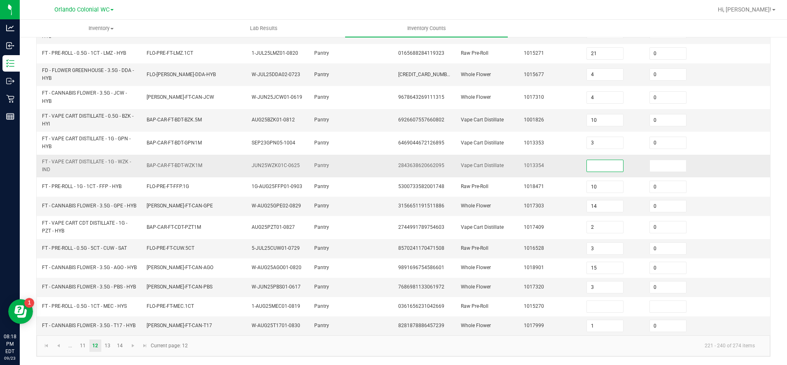
click at [587, 160] on input at bounding box center [605, 166] width 36 height 12
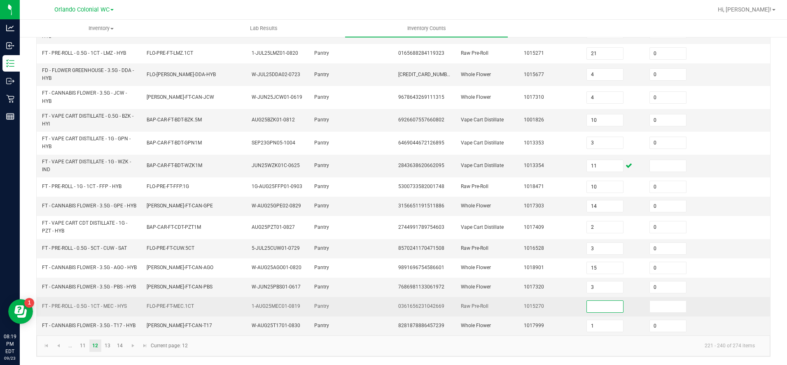
click at [596, 310] on input at bounding box center [605, 307] width 36 height 12
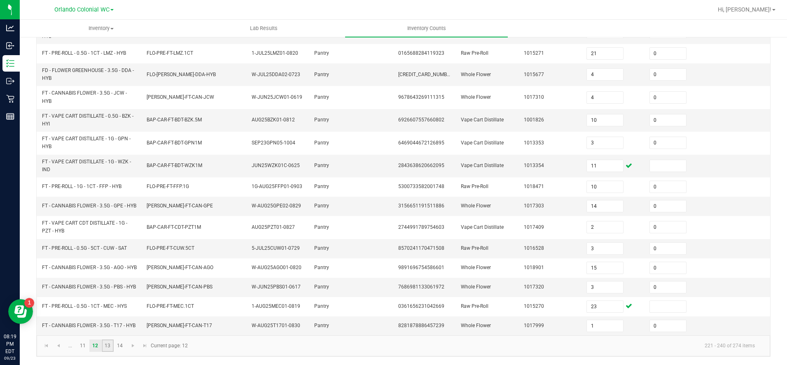
click at [109, 351] on link "13" at bounding box center [108, 346] width 12 height 12
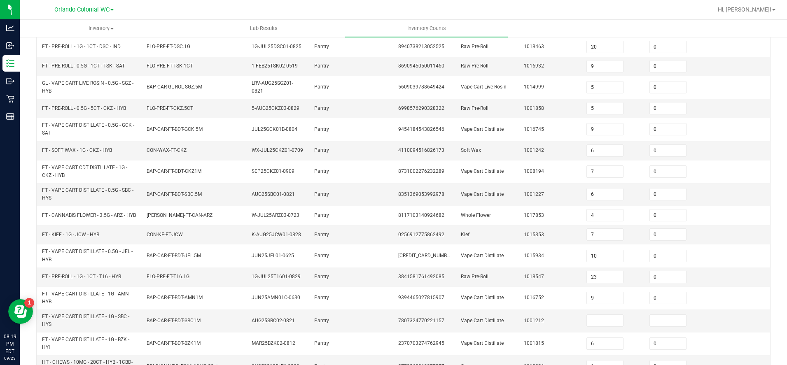
scroll to position [222, 0]
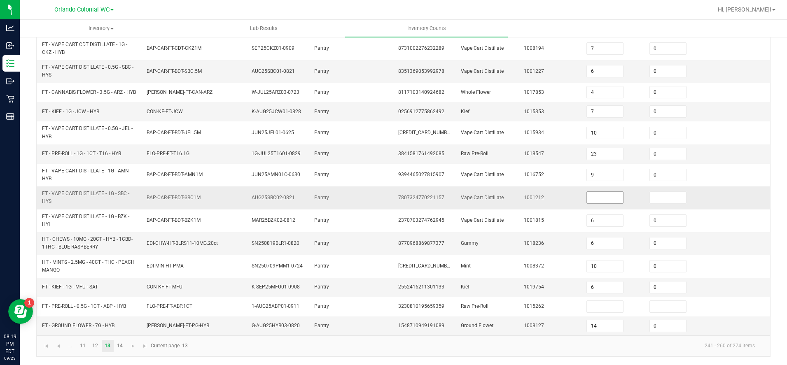
click at [598, 196] on input at bounding box center [605, 198] width 36 height 12
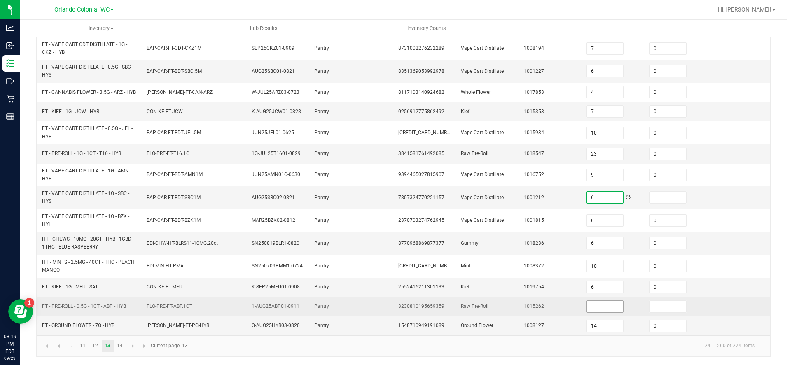
click at [594, 305] on input at bounding box center [605, 307] width 36 height 12
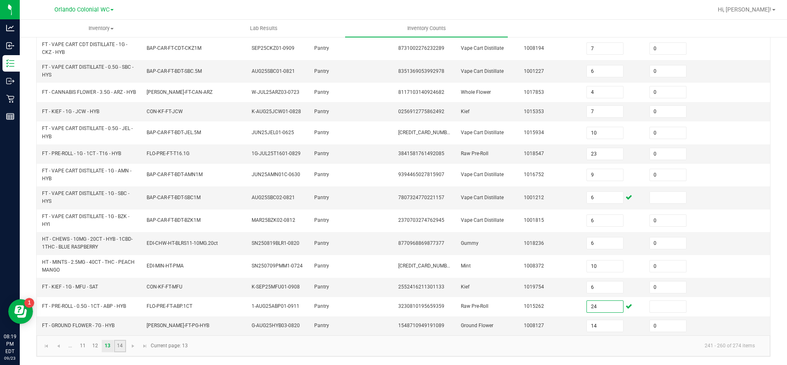
click at [120, 345] on link "14" at bounding box center [120, 346] width 12 height 12
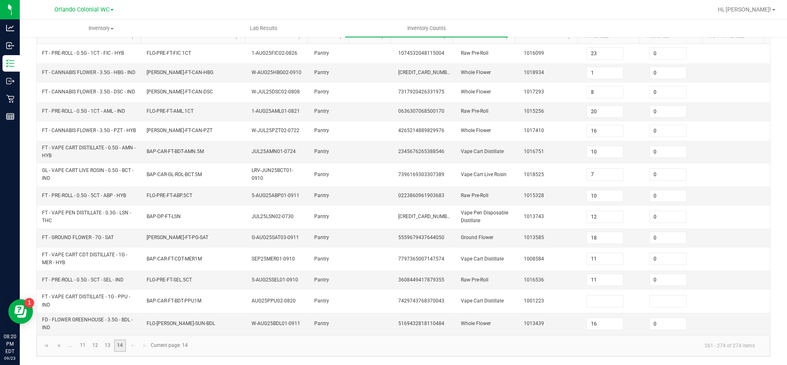
scroll to position [95, 0]
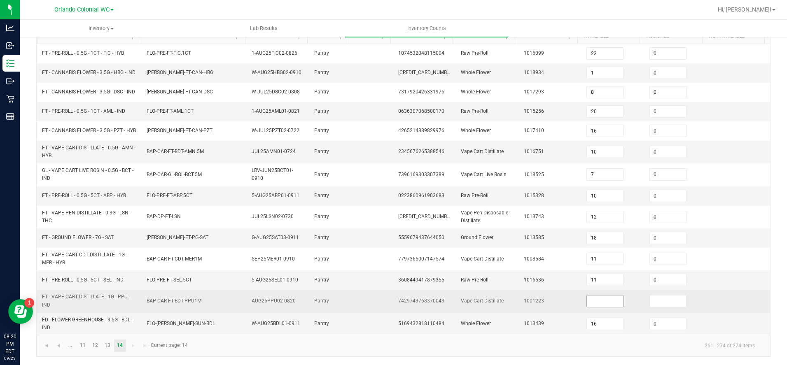
click at [593, 304] on input at bounding box center [605, 302] width 36 height 12
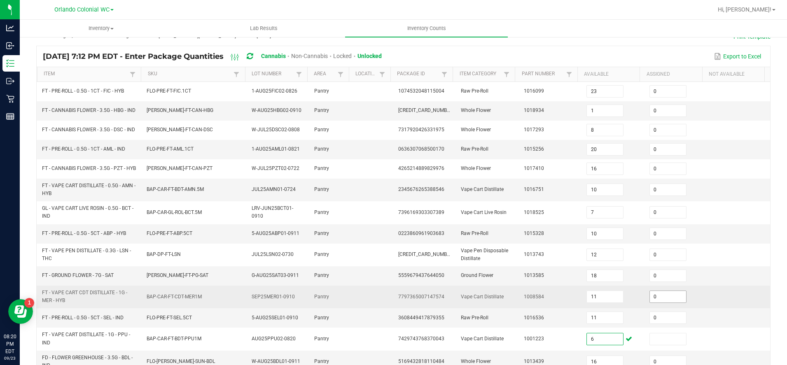
scroll to position [0, 0]
